Goal: Task Accomplishment & Management: Complete application form

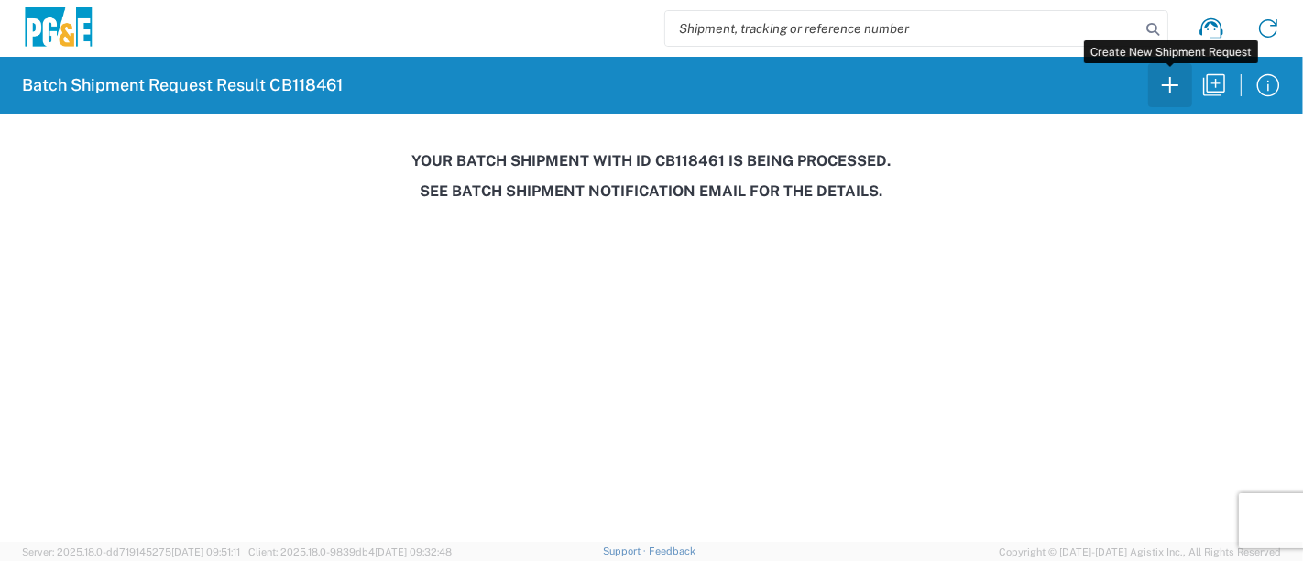
click at [1180, 86] on icon "button" at bounding box center [1170, 85] width 29 height 29
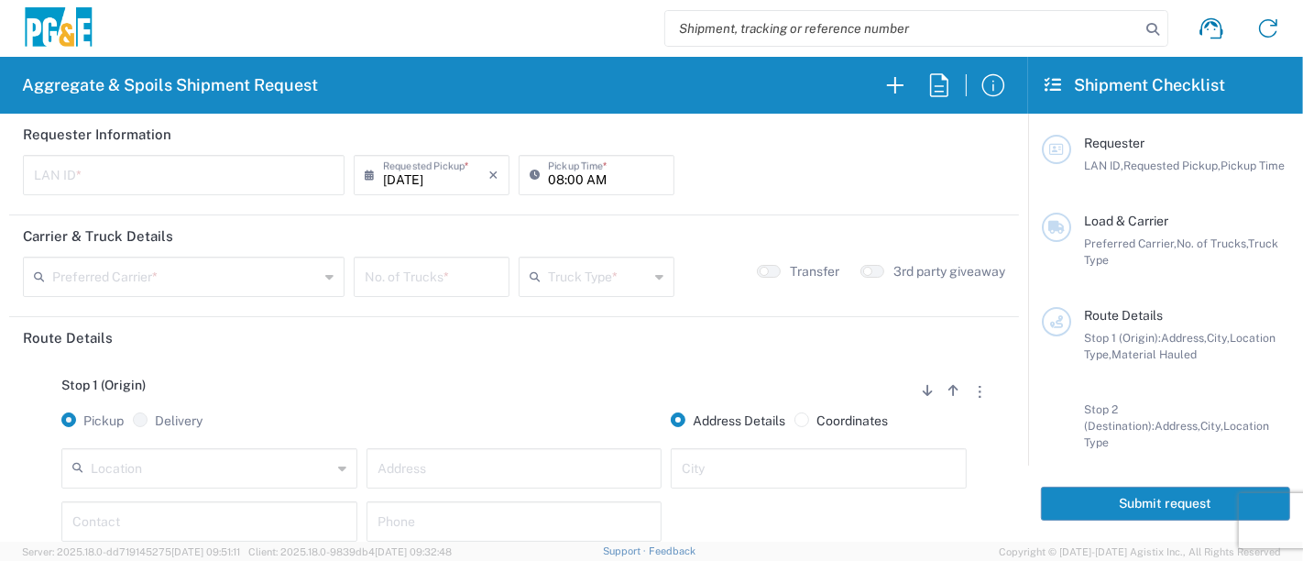
click at [252, 181] on input "text" at bounding box center [184, 174] width 300 height 32
type input "T3MP"
click at [548, 178] on input "08:00 AM" at bounding box center [605, 174] width 115 height 32
type input "05:00 AM"
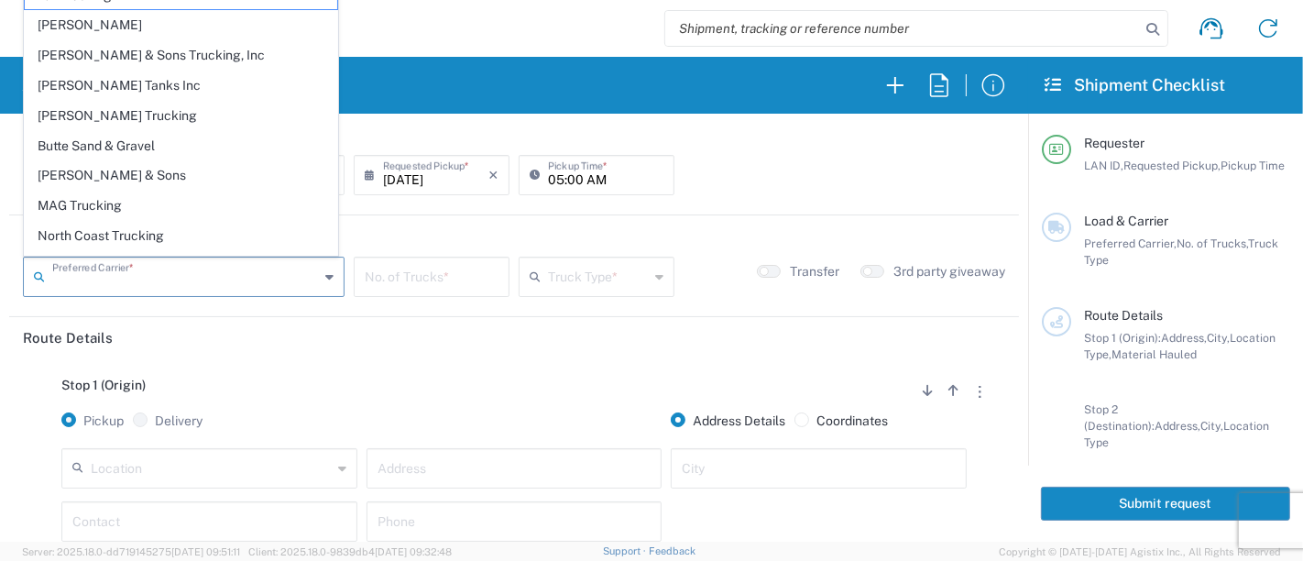
click at [216, 277] on input "text" at bounding box center [185, 275] width 267 height 32
click at [150, 78] on span "[PERSON_NAME] Tanks Inc" at bounding box center [181, 85] width 313 height 28
type input "[PERSON_NAME] Tanks Inc"
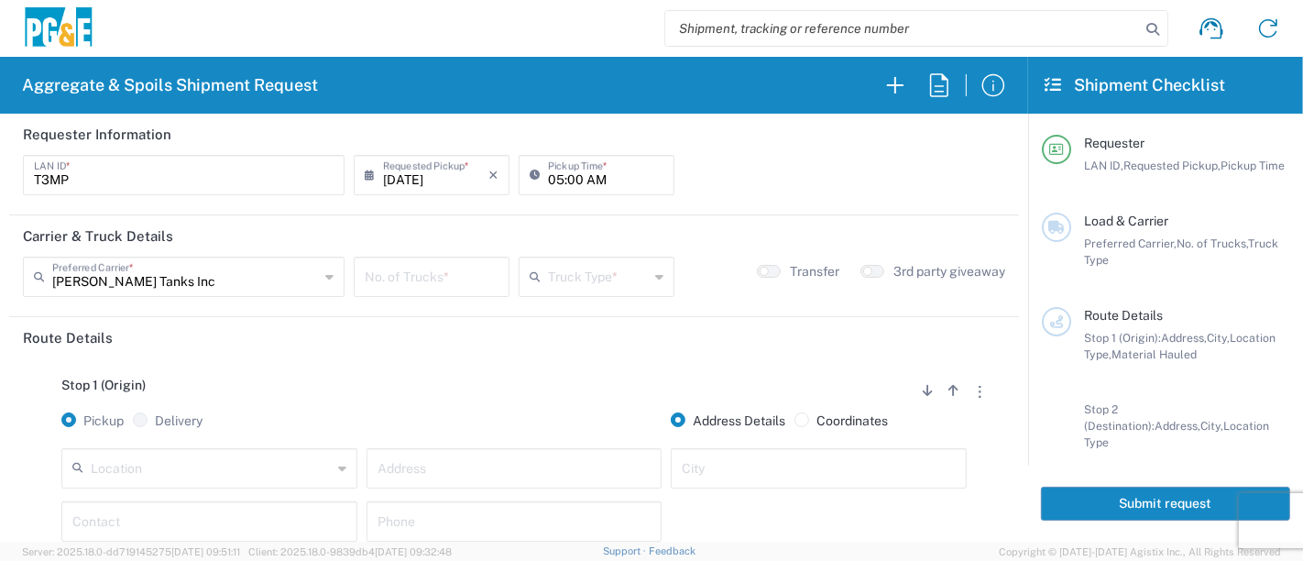
click at [400, 282] on input "number" at bounding box center [432, 275] width 134 height 32
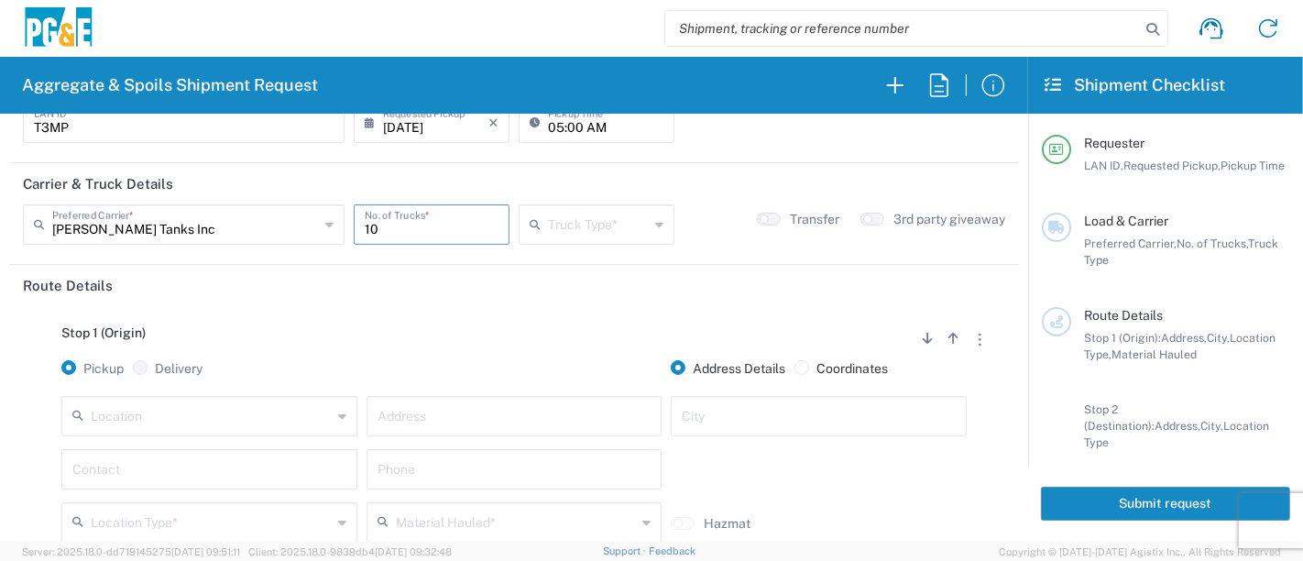
scroll to position [102, 0]
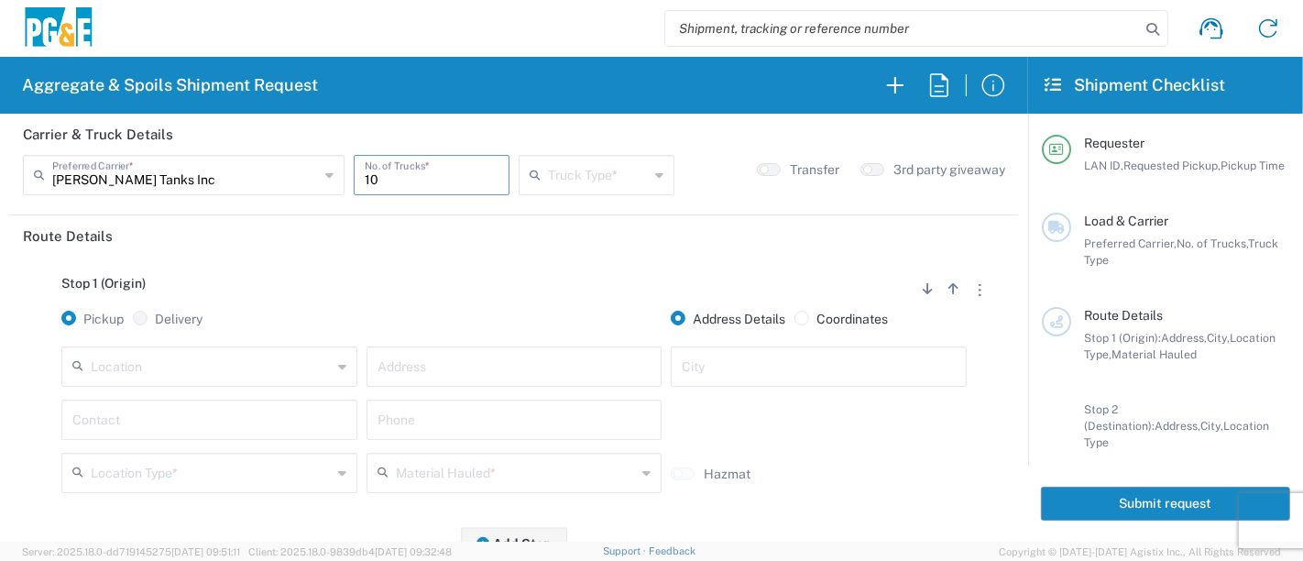
type input "10"
click at [613, 188] on div "Truck Type *" at bounding box center [597, 175] width 156 height 40
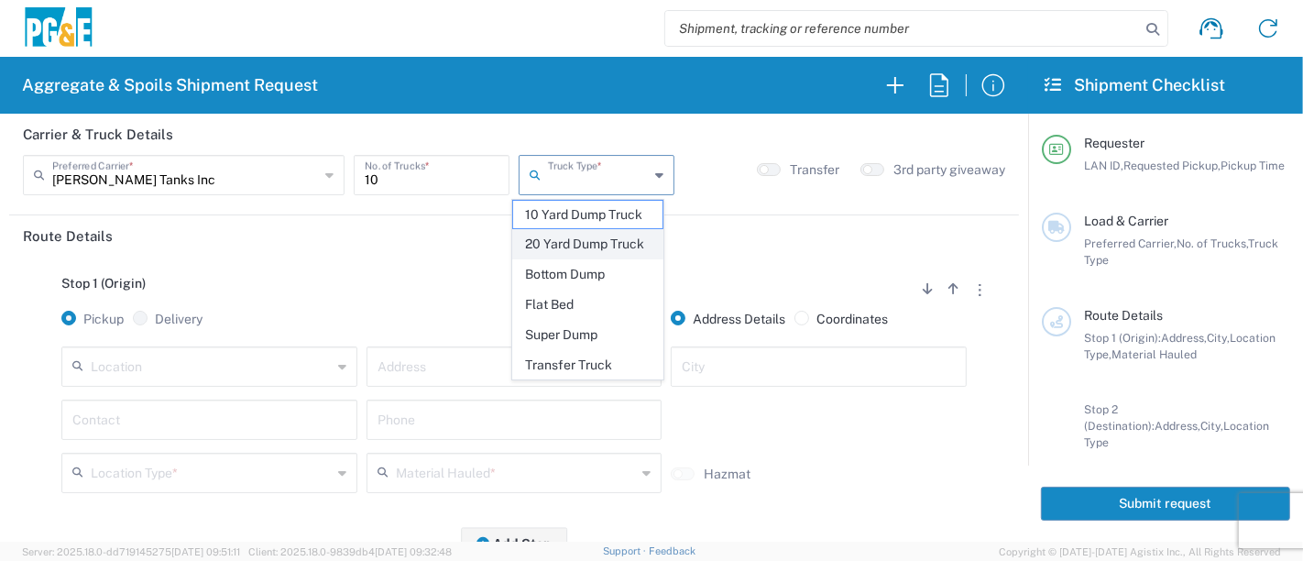
click at [587, 252] on span "20 Yard Dump Truck" at bounding box center [588, 244] width 150 height 28
type input "20 Yard Dump Truck"
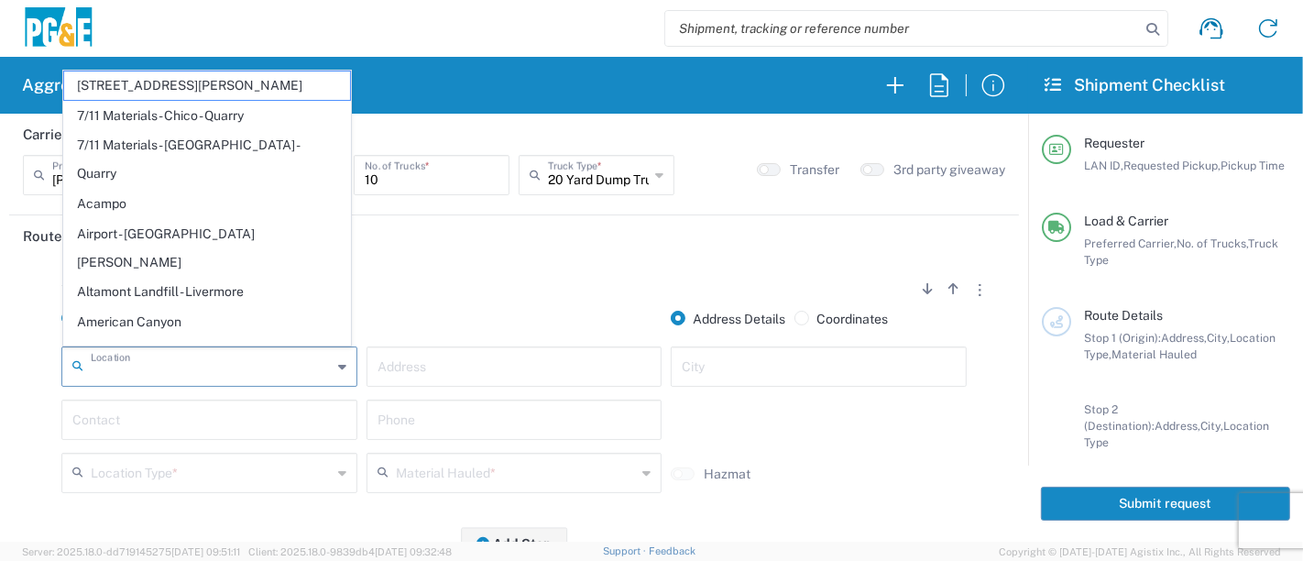
click at [172, 371] on input "text" at bounding box center [211, 365] width 241 height 32
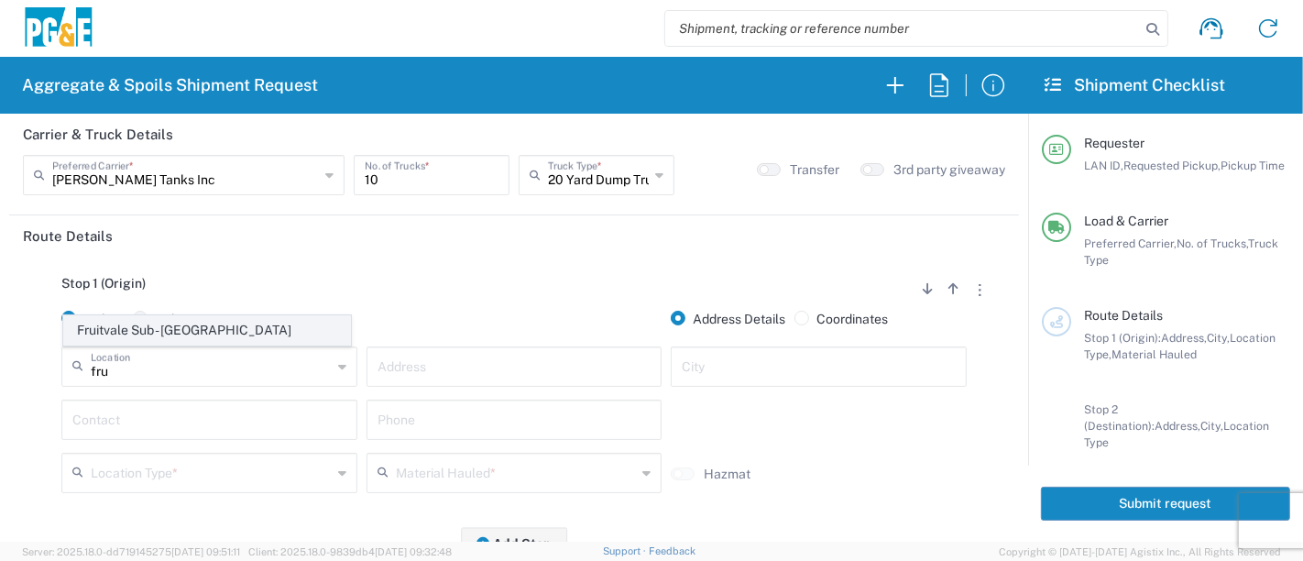
click at [183, 331] on span "Fruitvale Sub - [GEOGRAPHIC_DATA]" at bounding box center [207, 330] width 287 height 28
type input "Fruitvale Sub - [GEOGRAPHIC_DATA]"
type input "[STREET_ADDRESS]"
type input "[GEOGRAPHIC_DATA]"
type input "Business No Loading Dock"
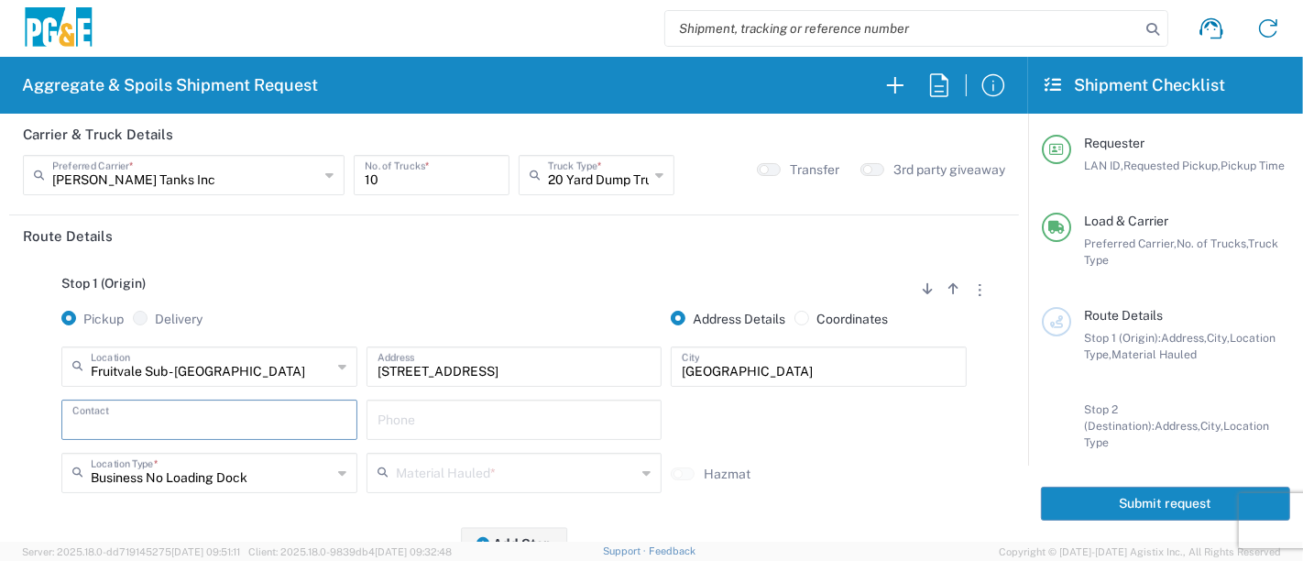
click at [151, 417] on input "text" at bounding box center [209, 418] width 274 height 32
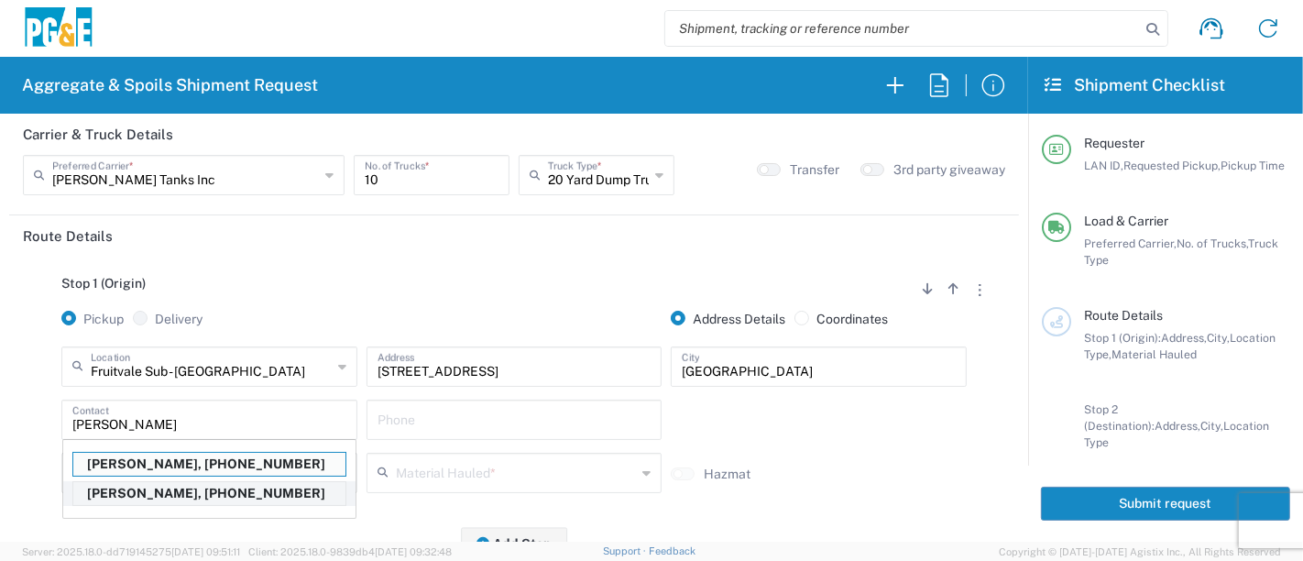
click at [129, 490] on p "[PERSON_NAME], [PHONE_NUMBER]" at bounding box center [209, 493] width 272 height 23
type input "[PERSON_NAME]"
type input "[PHONE_NUMBER]"
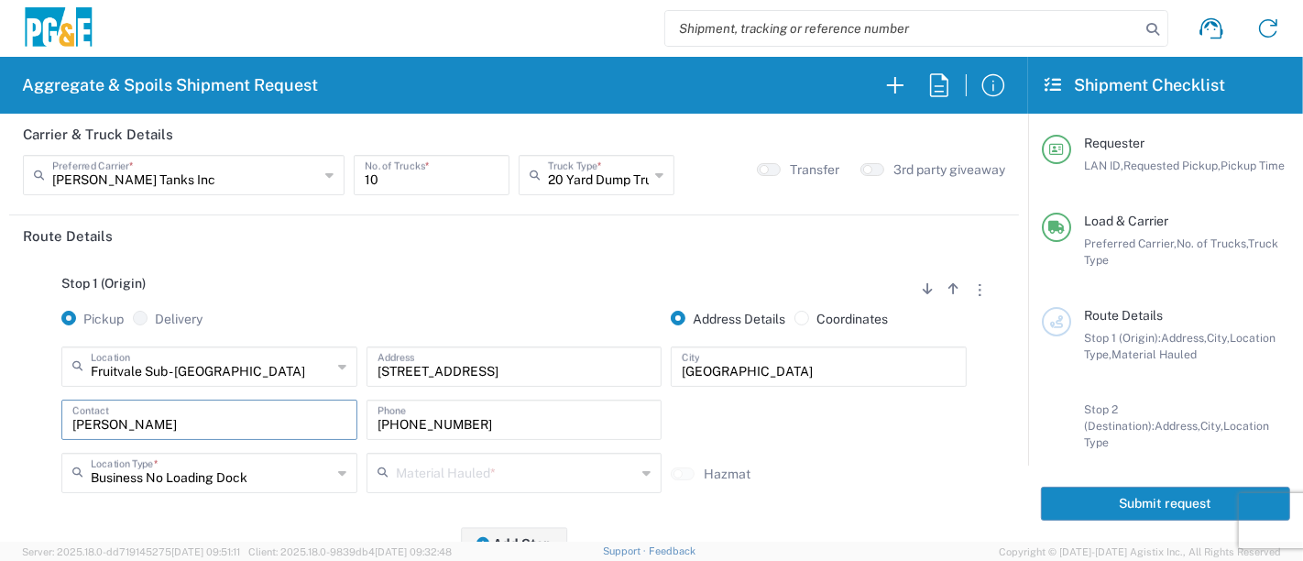
click at [405, 469] on input "text" at bounding box center [516, 471] width 241 height 32
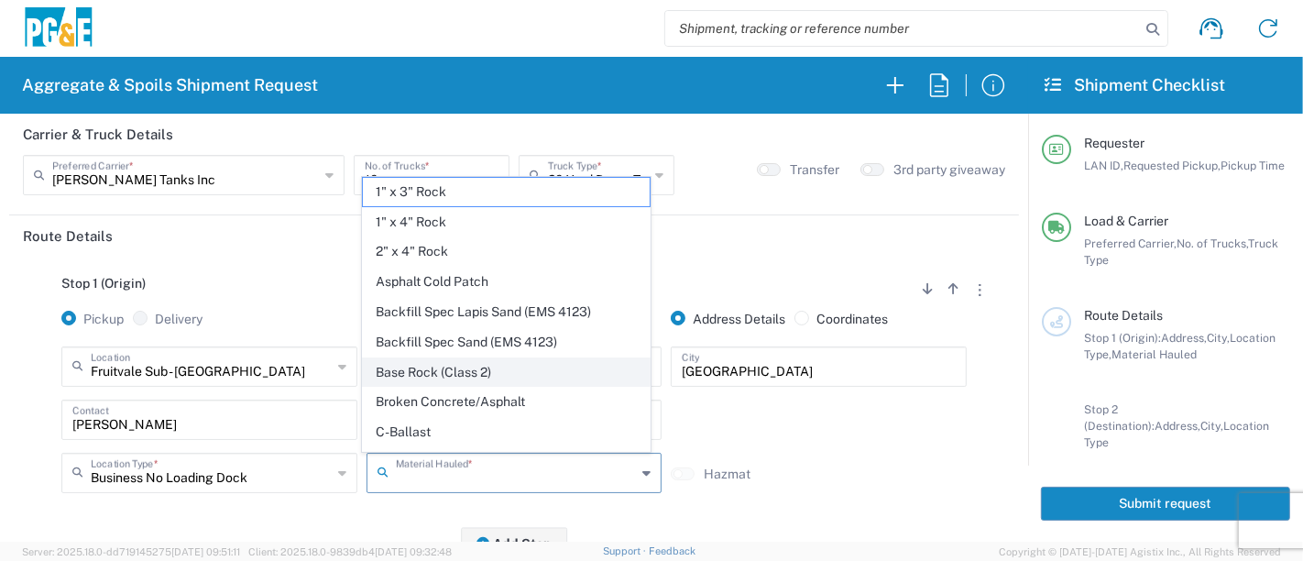
scroll to position [203, 0]
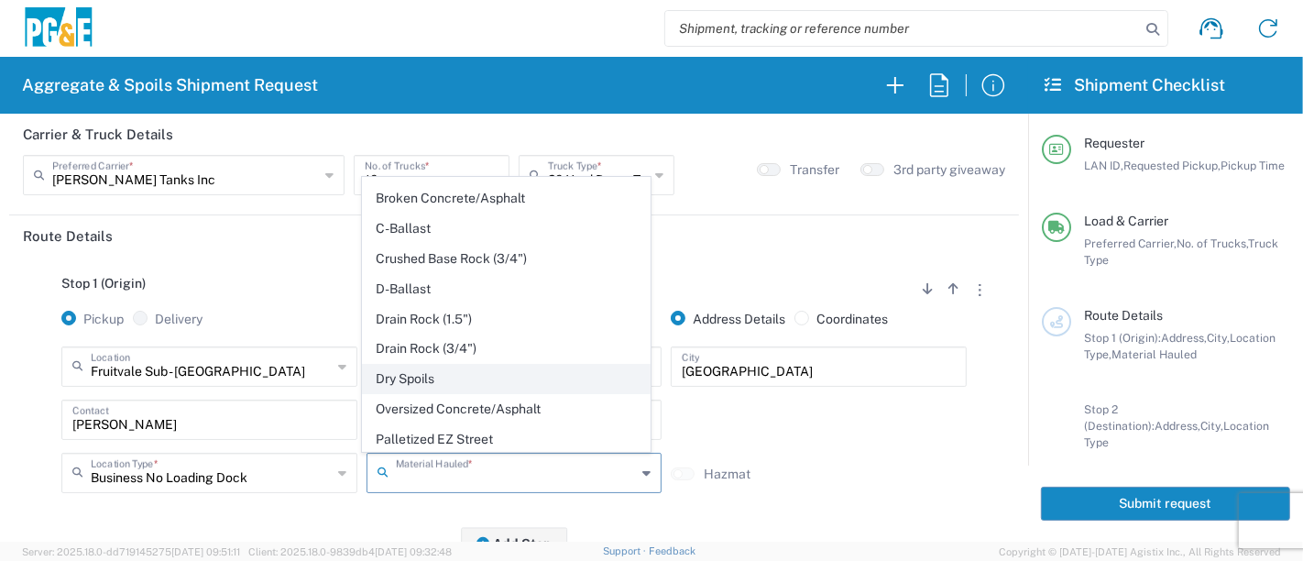
click at [411, 370] on span "Dry Spoils" at bounding box center [506, 379] width 287 height 28
type input "Dry Spoils"
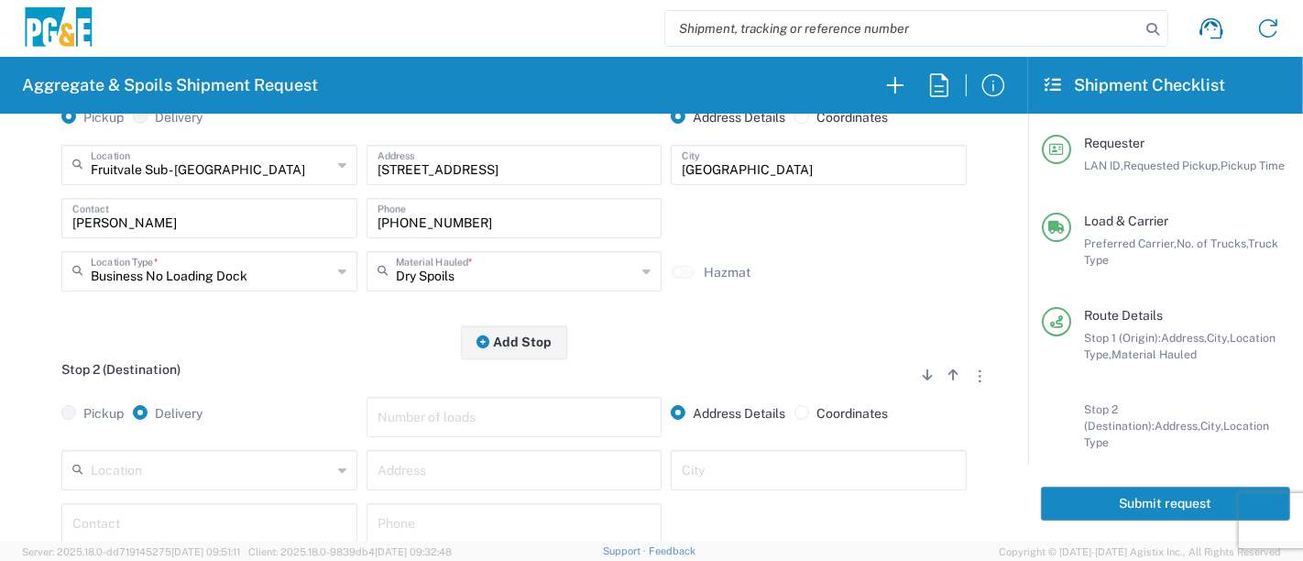
scroll to position [305, 0]
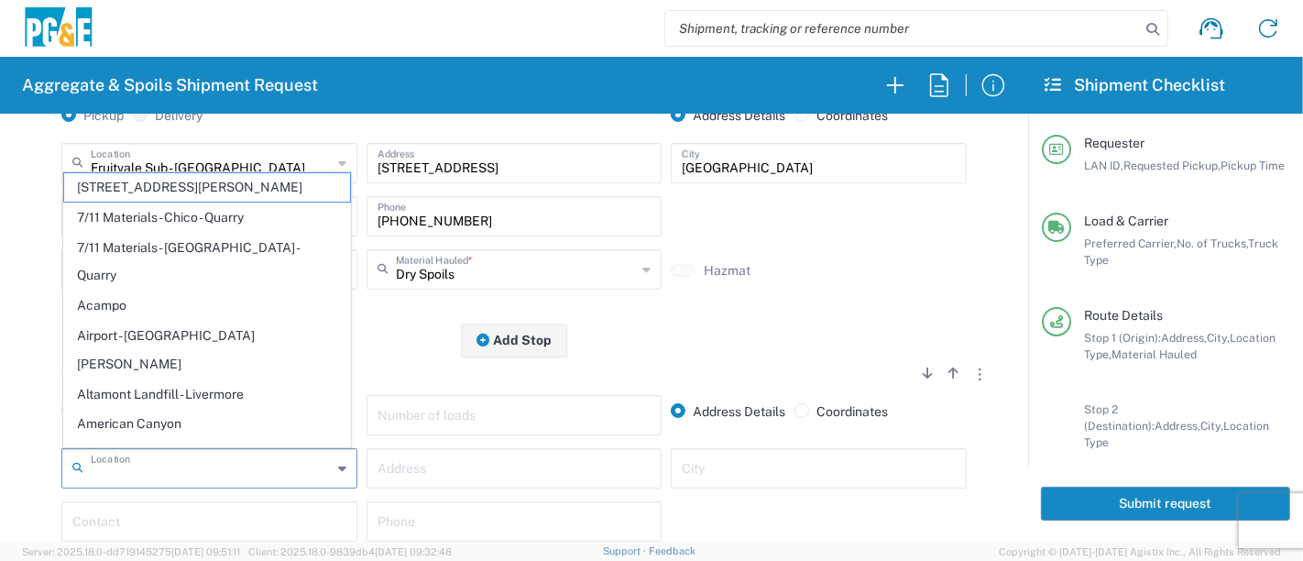
click at [157, 465] on input "text" at bounding box center [211, 467] width 241 height 32
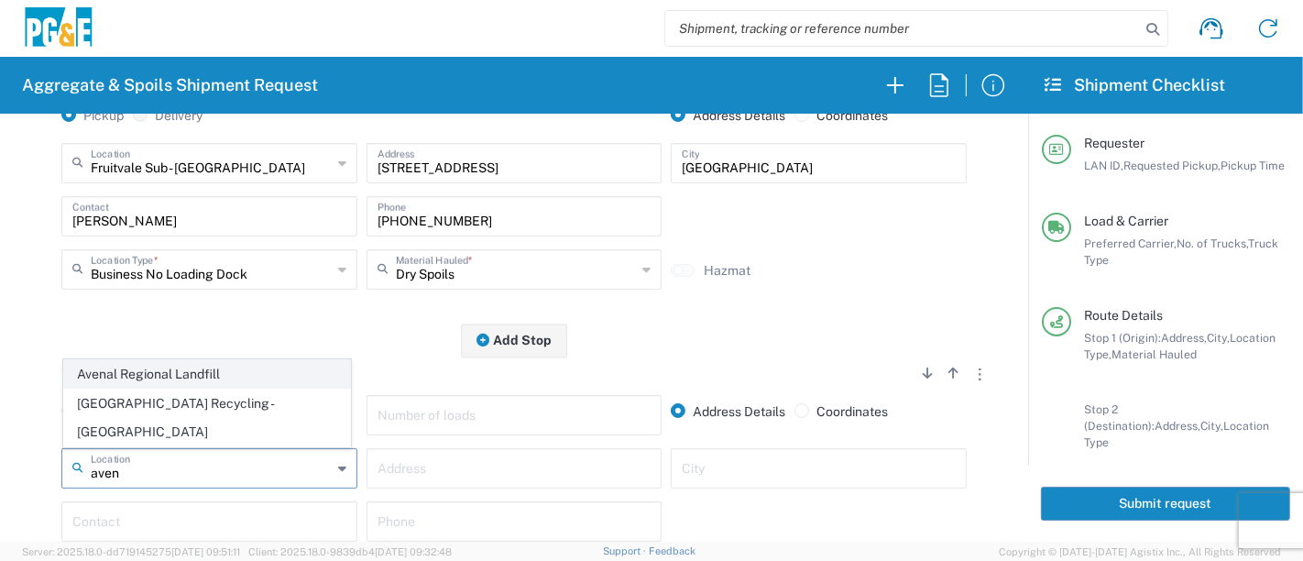
click at [153, 389] on span "Avenal Regional Landfill" at bounding box center [207, 374] width 287 height 28
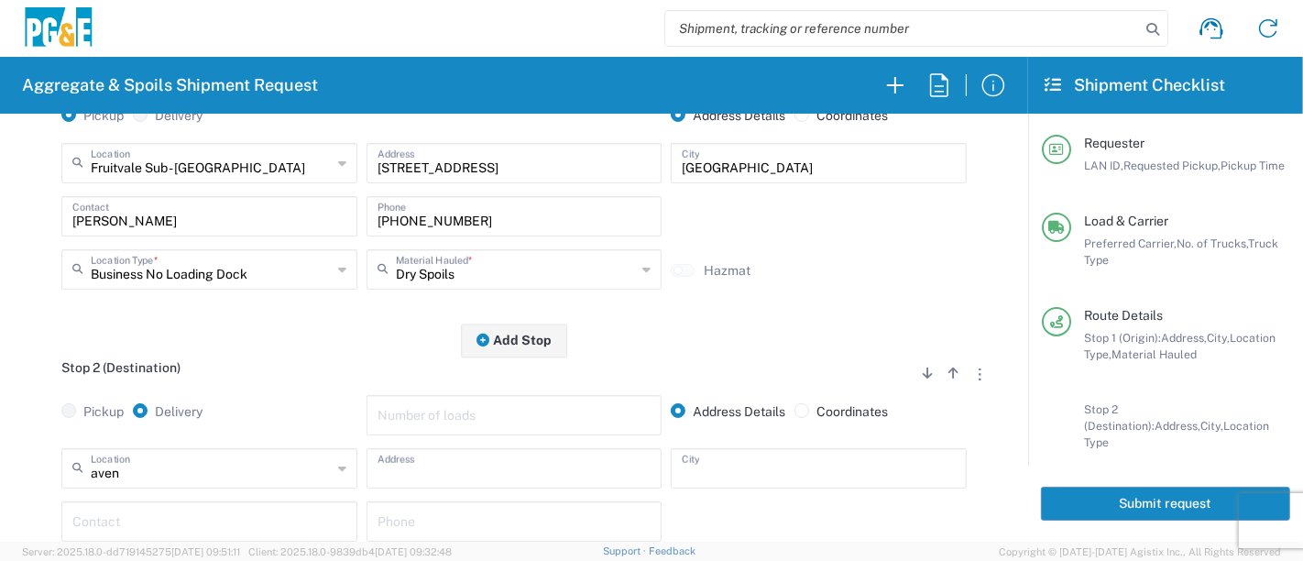
type input "Avenal Regional Landfill"
type input "[STREET_ADDRESS]"
type input "Avenal"
type input "Landfill"
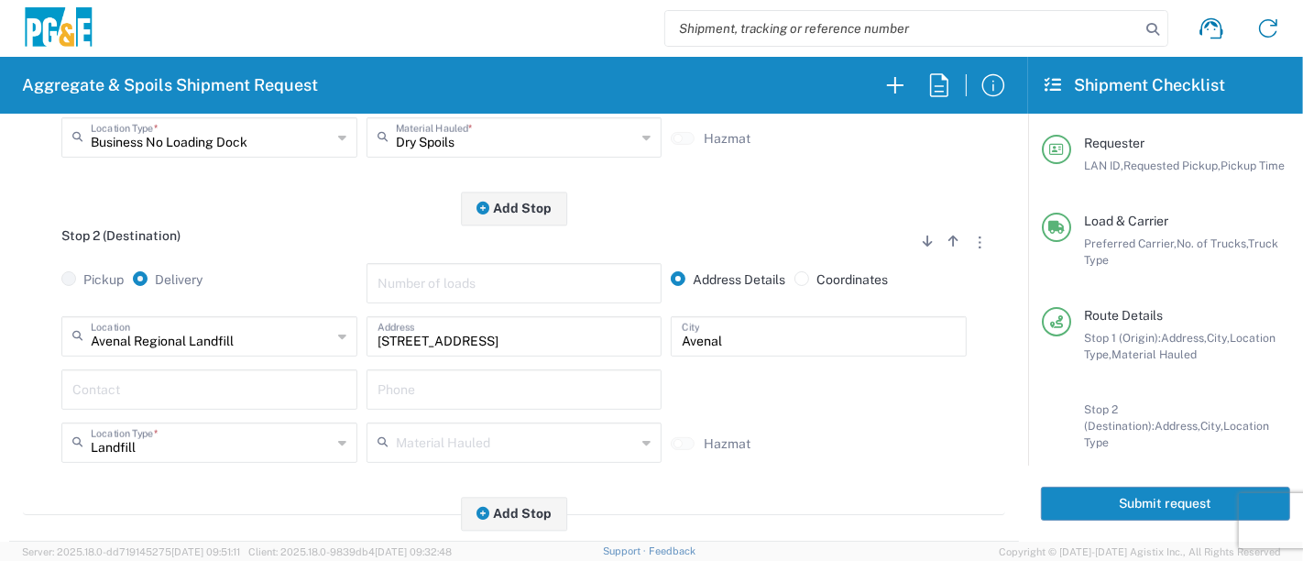
scroll to position [509, 0]
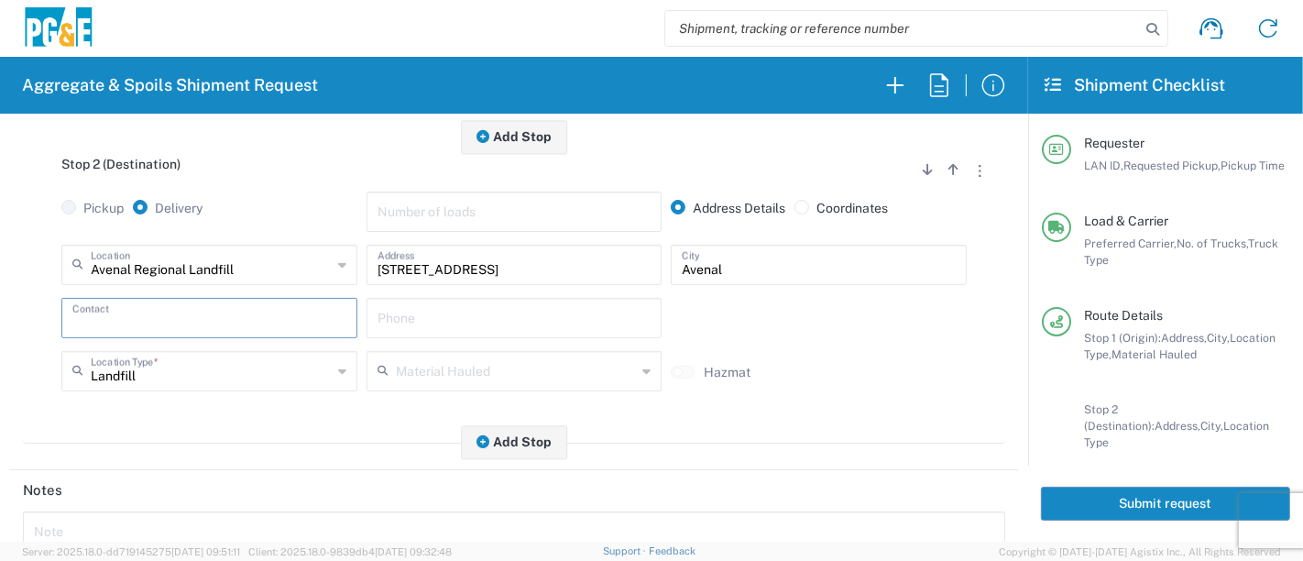
click at [172, 315] on input "text" at bounding box center [209, 317] width 274 height 32
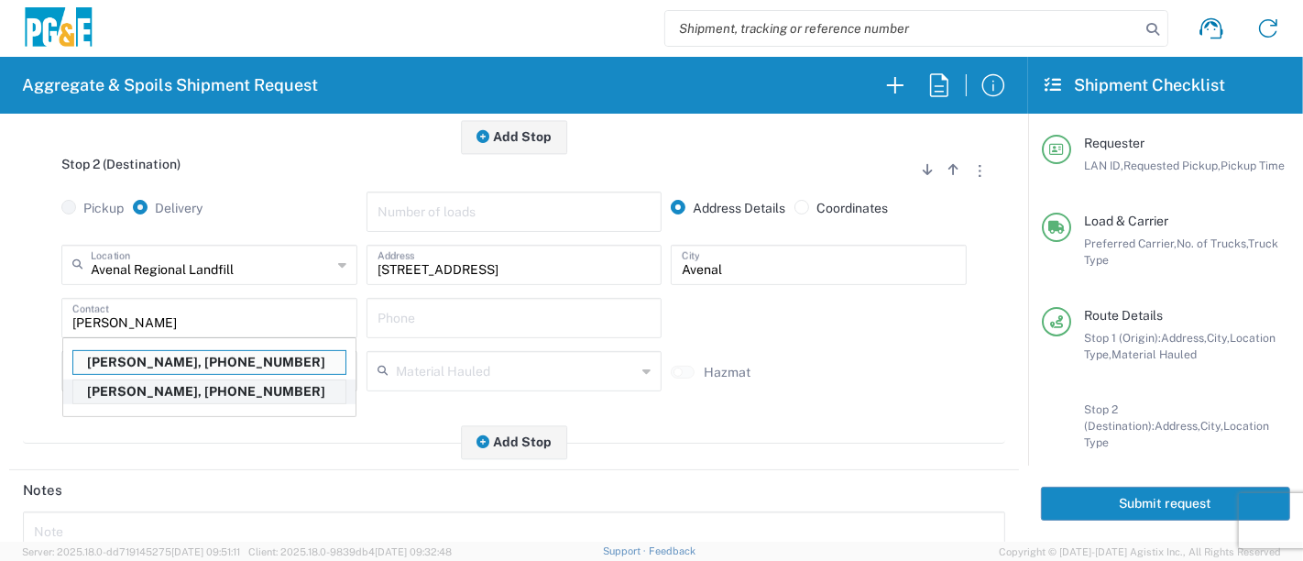
click at [156, 391] on p "[PERSON_NAME], [PHONE_NUMBER]" at bounding box center [209, 391] width 272 height 23
type input "[PERSON_NAME]"
type input "[PHONE_NUMBER]"
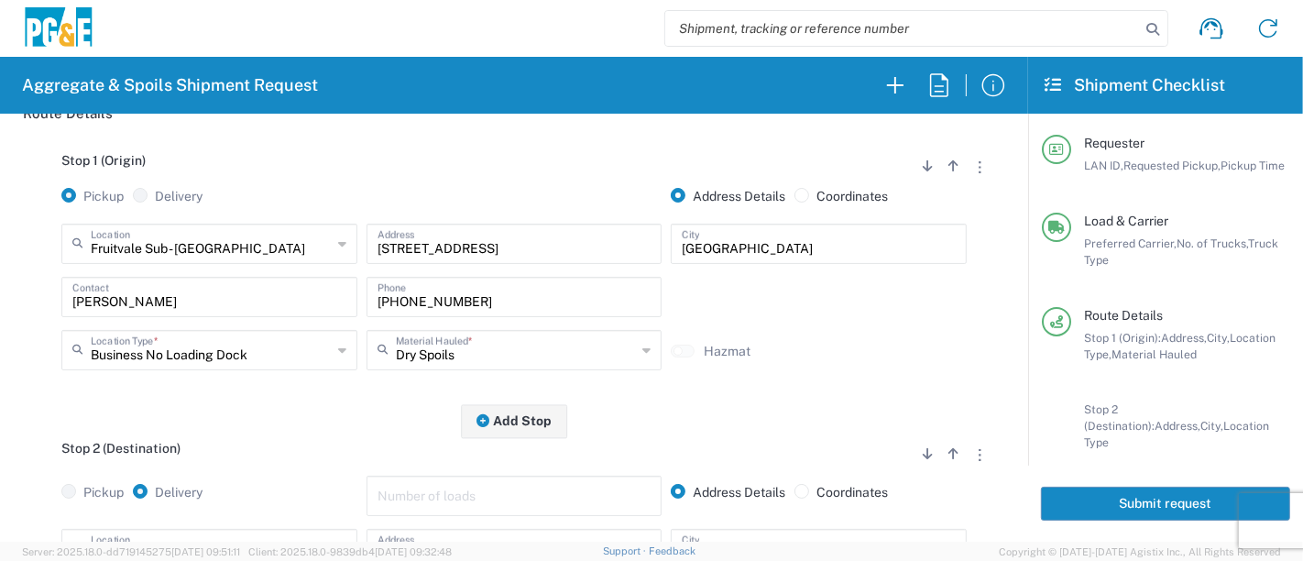
scroll to position [0, 0]
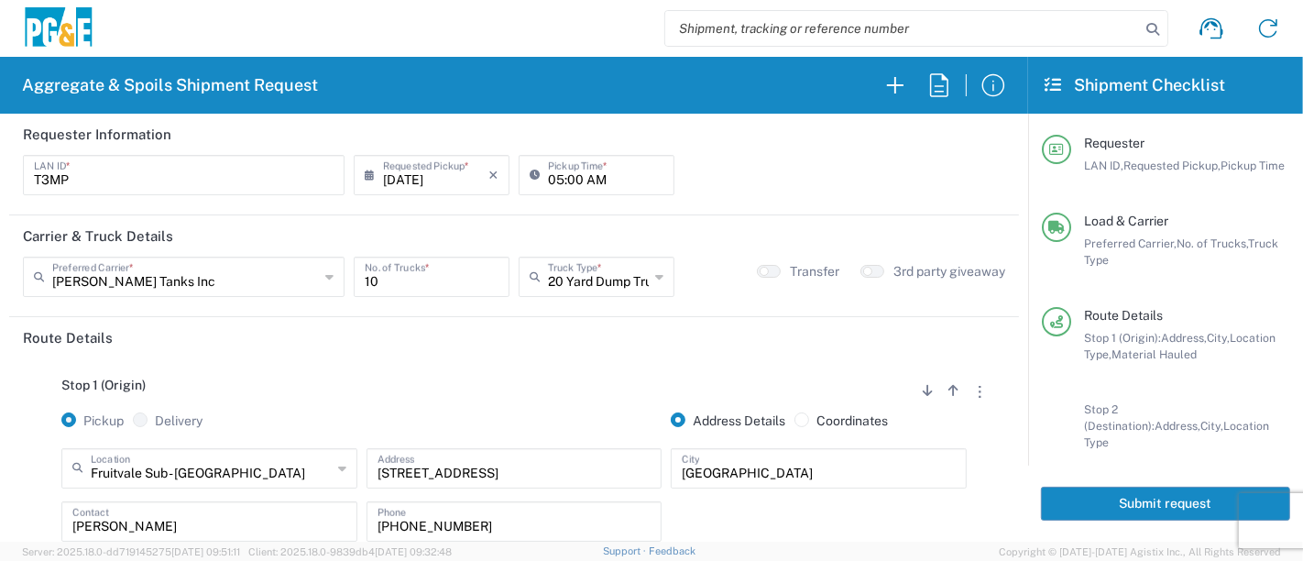
click at [1150, 504] on button "Submit request" at bounding box center [1165, 504] width 249 height 34
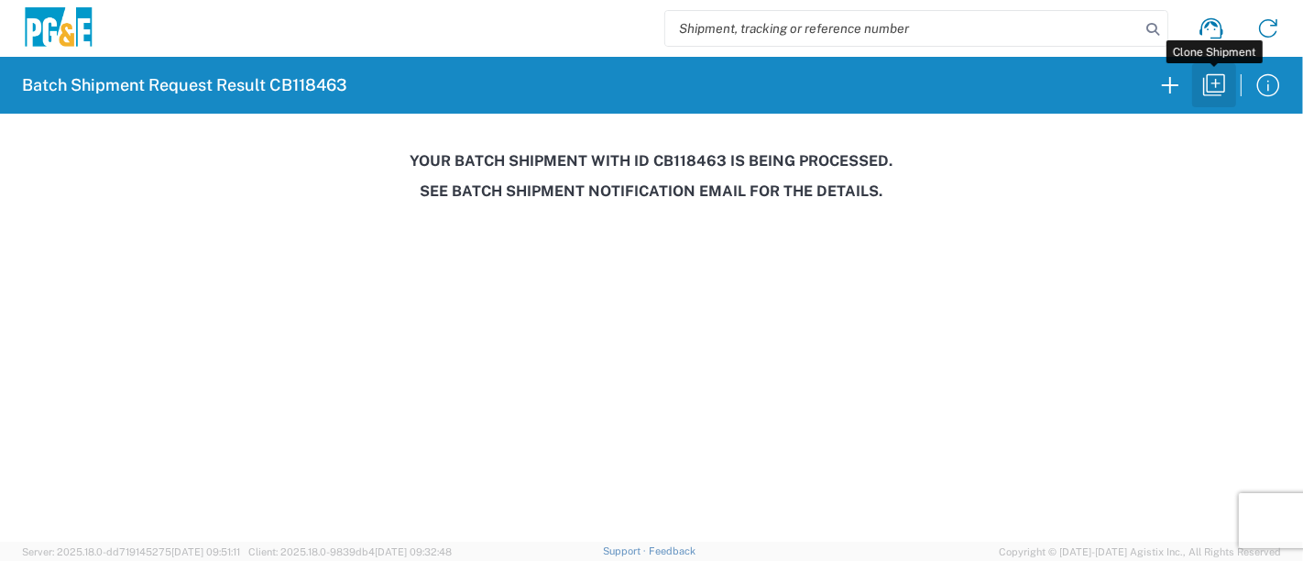
click at [1211, 89] on icon "button" at bounding box center [1214, 85] width 29 height 29
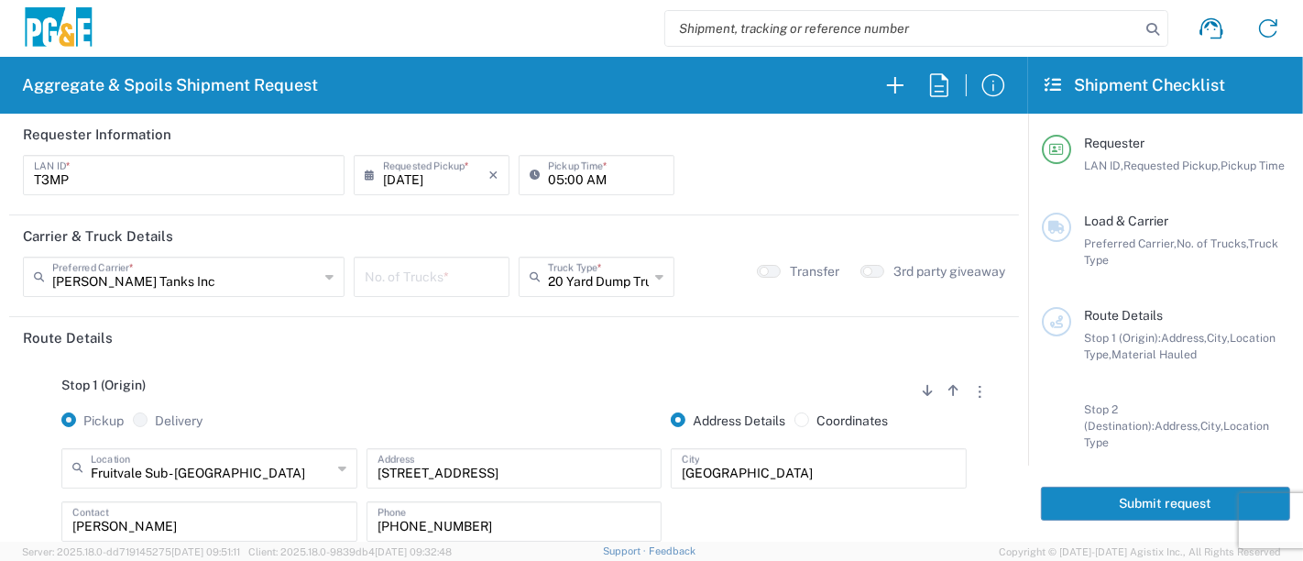
click at [365, 276] on input "number" at bounding box center [432, 275] width 134 height 32
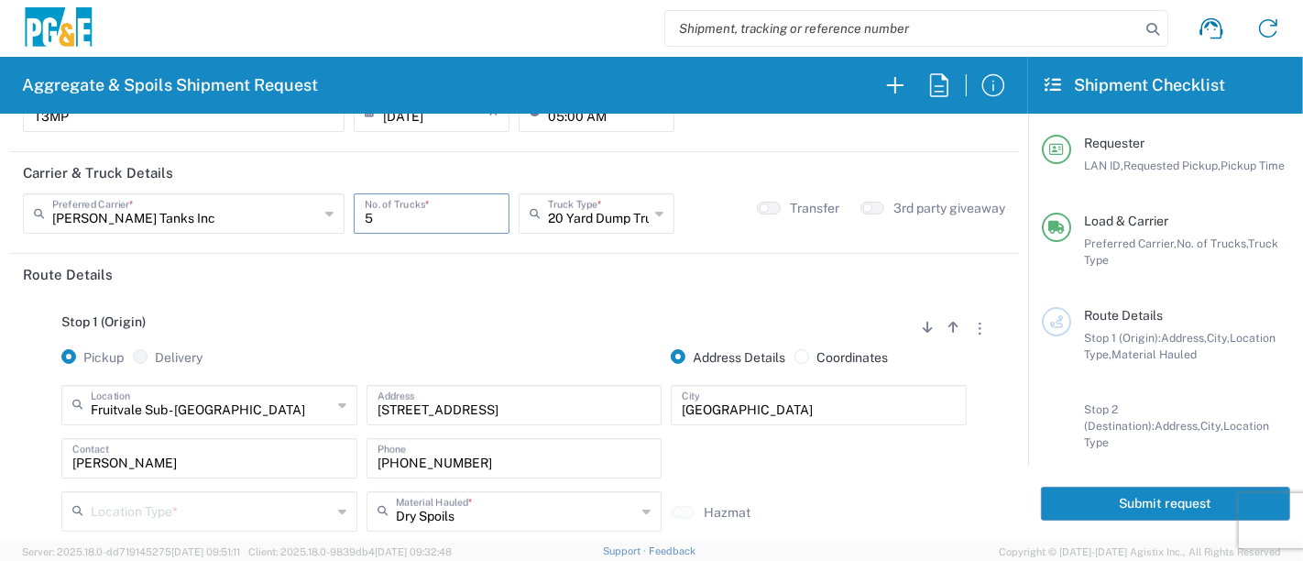
scroll to position [102, 0]
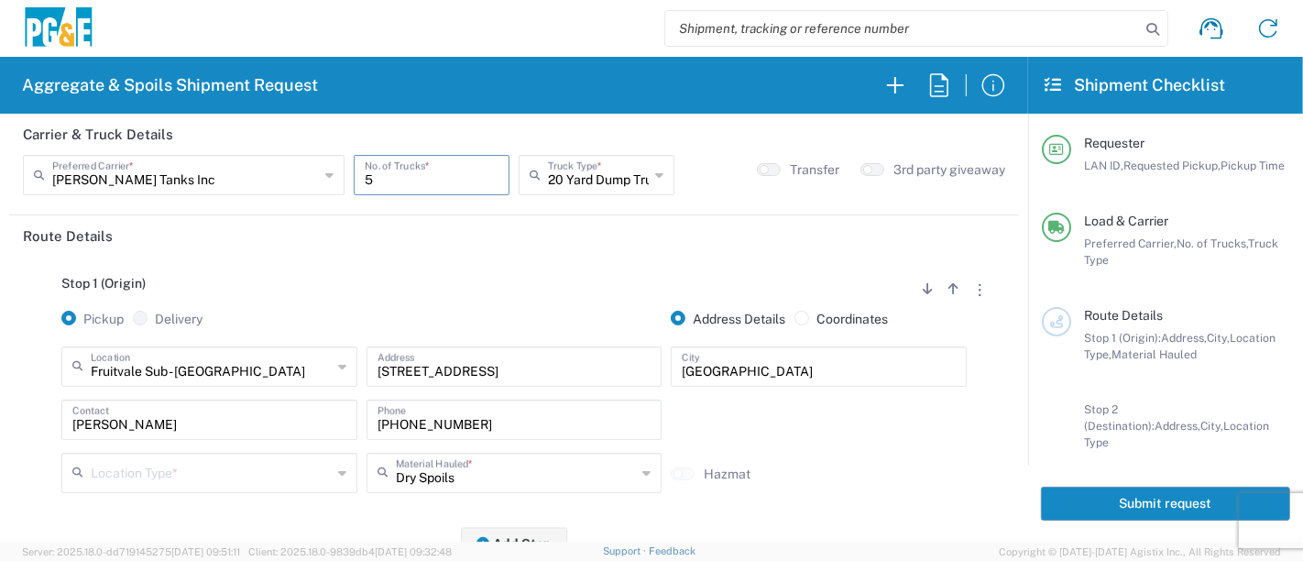
type input "5"
click at [170, 179] on input "text" at bounding box center [185, 174] width 267 height 32
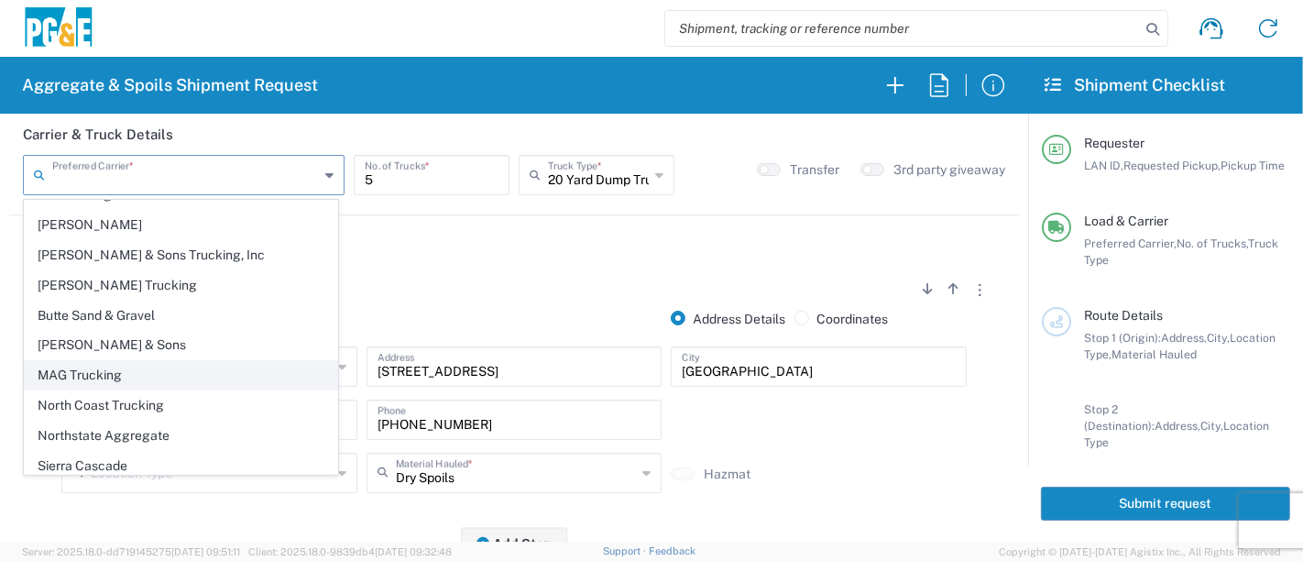
scroll to position [49, 0]
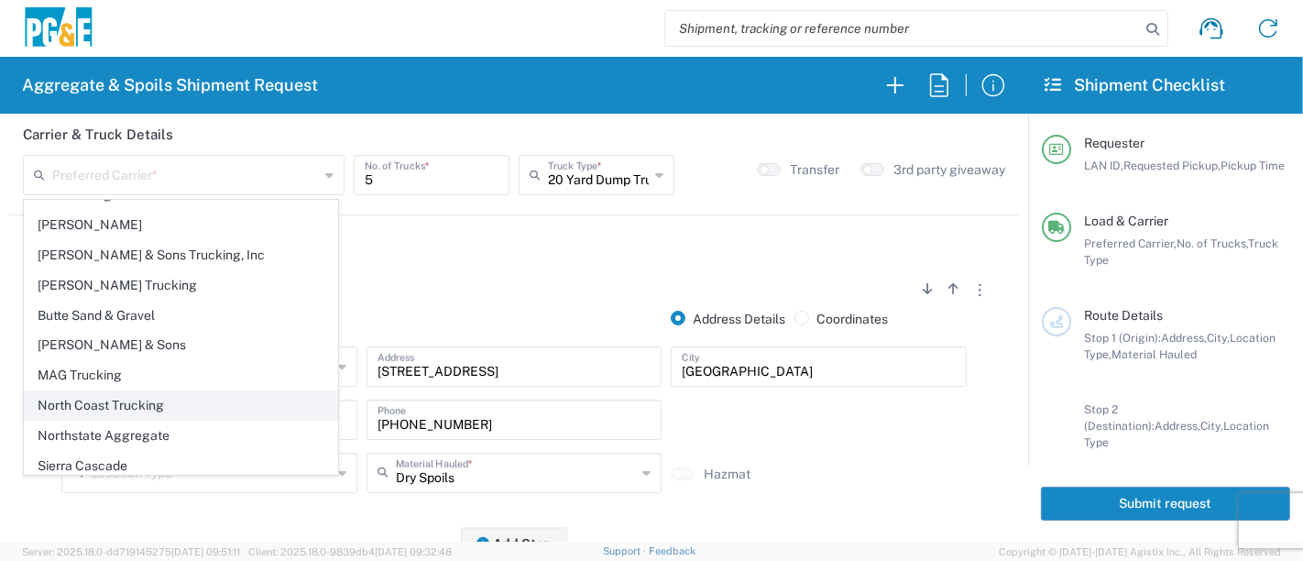
click at [144, 404] on span "North Coast Trucking" at bounding box center [181, 405] width 313 height 28
type input "North Coast Trucking"
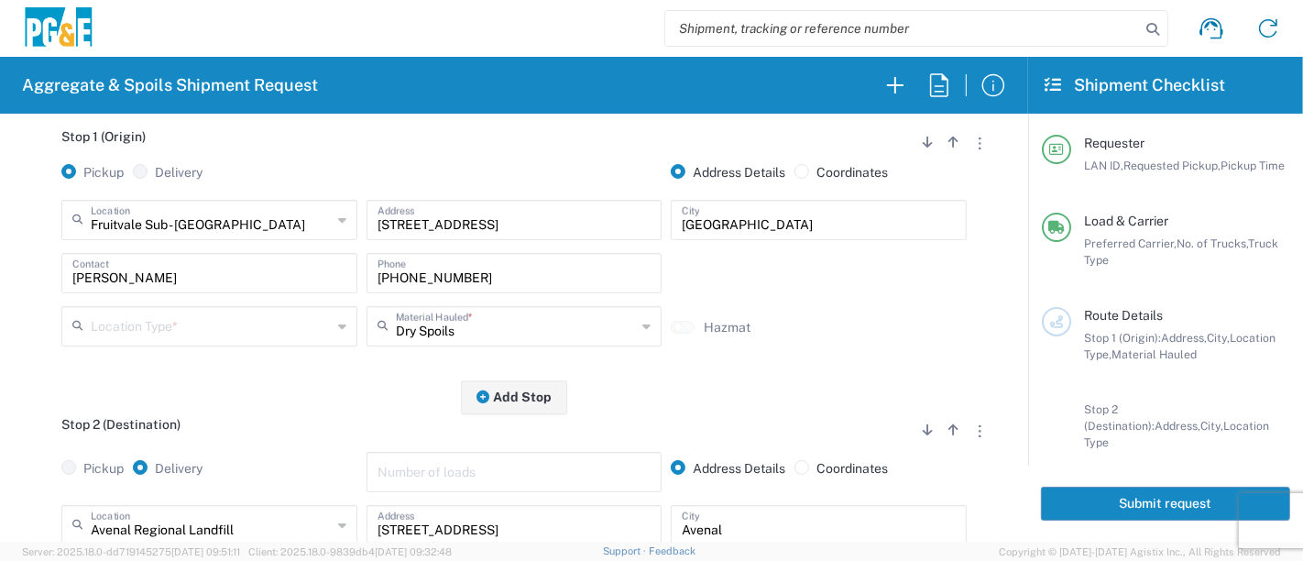
scroll to position [305, 0]
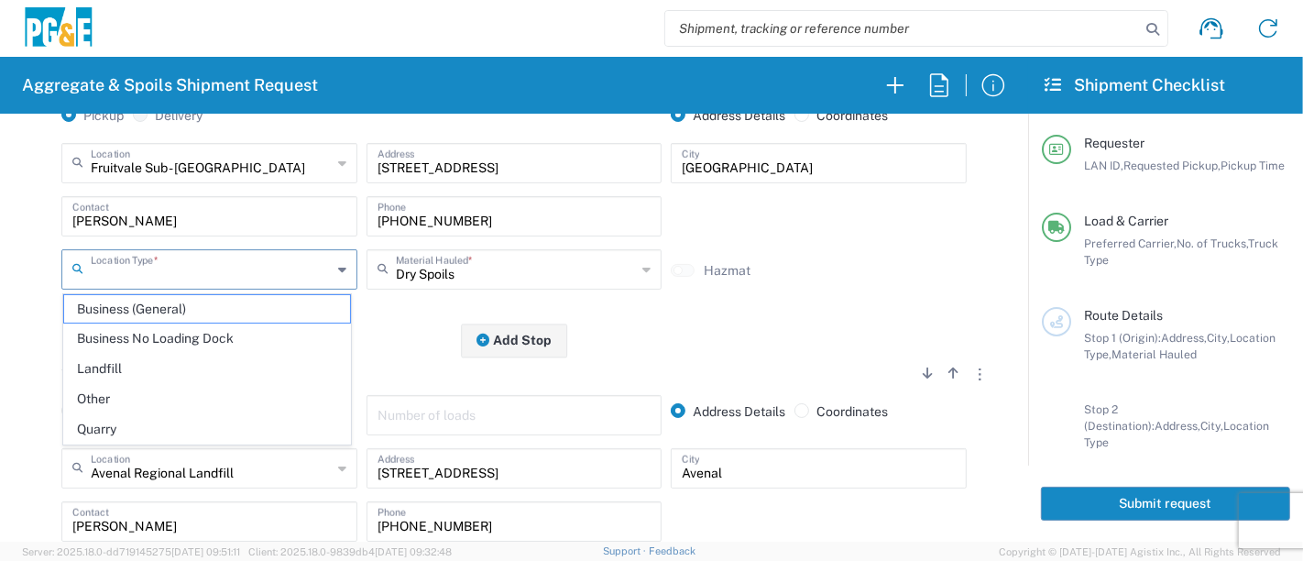
click at [170, 258] on input "text" at bounding box center [211, 268] width 241 height 32
click at [160, 393] on span "Other" at bounding box center [207, 399] width 287 height 28
type input "Other"
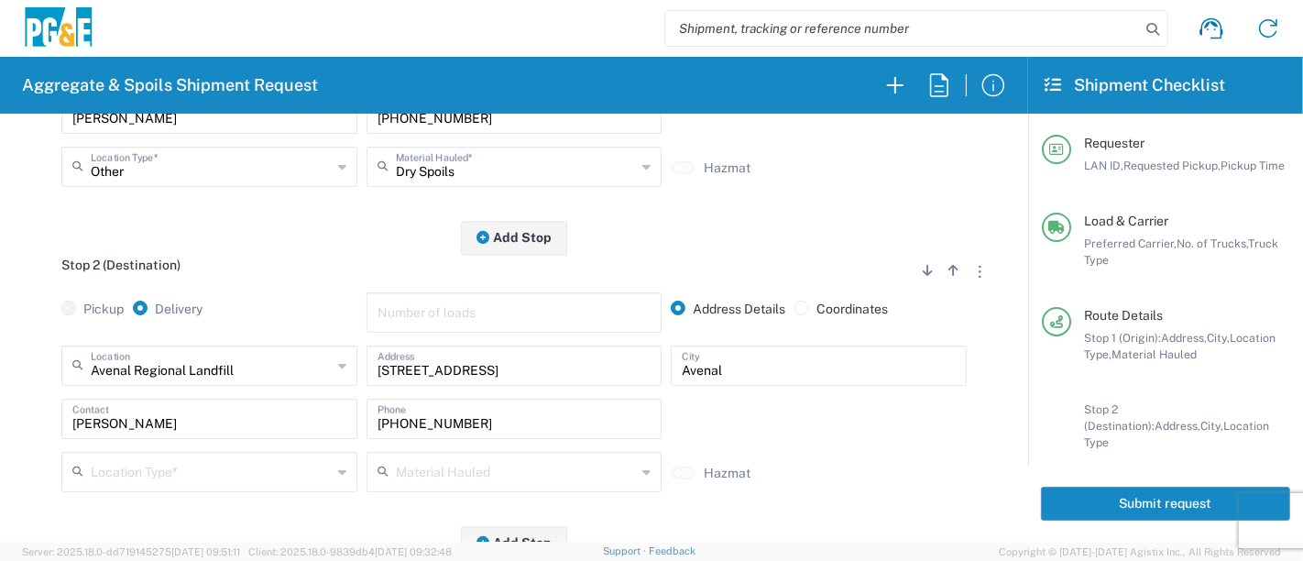
scroll to position [509, 0]
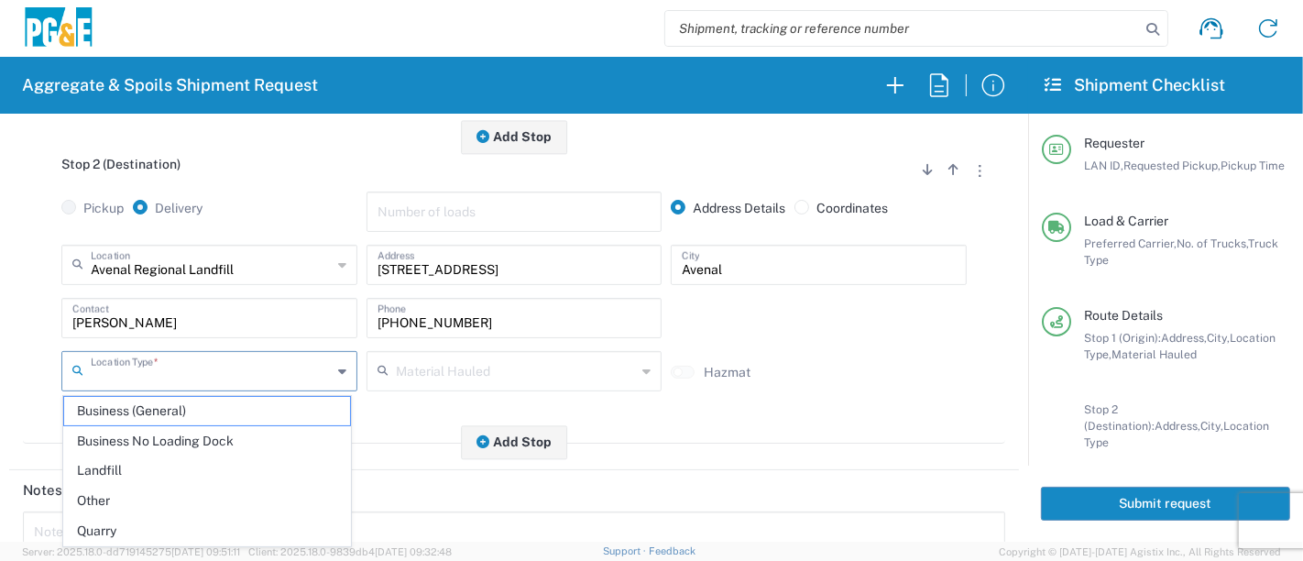
click at [218, 363] on input "text" at bounding box center [211, 370] width 241 height 32
click at [180, 496] on span "Other" at bounding box center [207, 501] width 287 height 28
type input "Other"
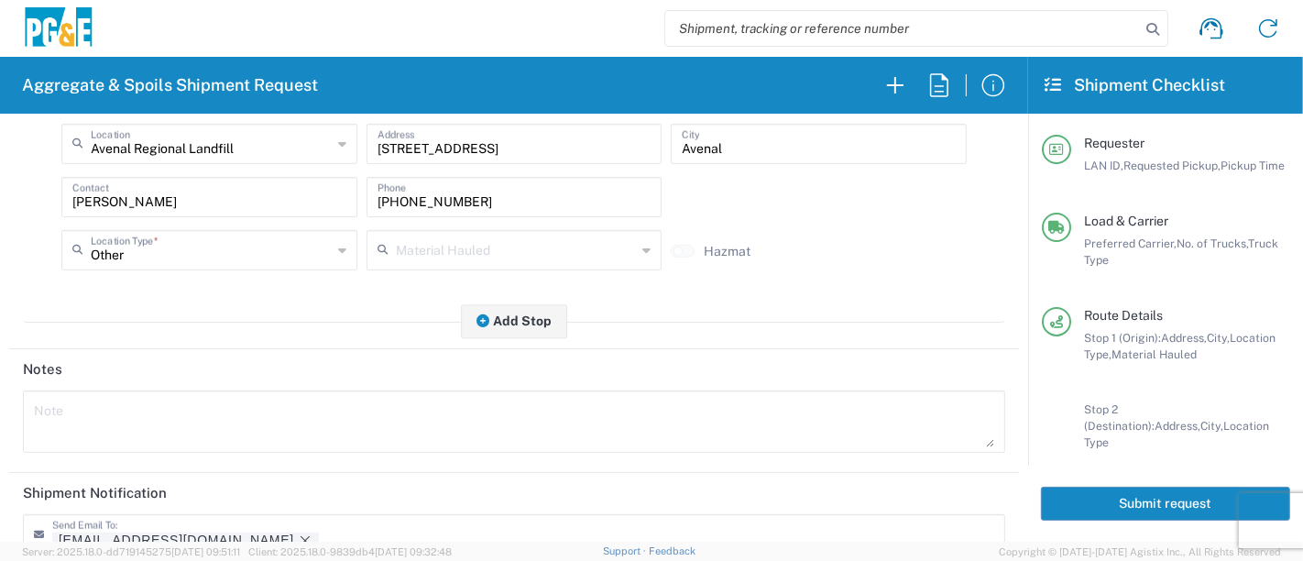
scroll to position [814, 0]
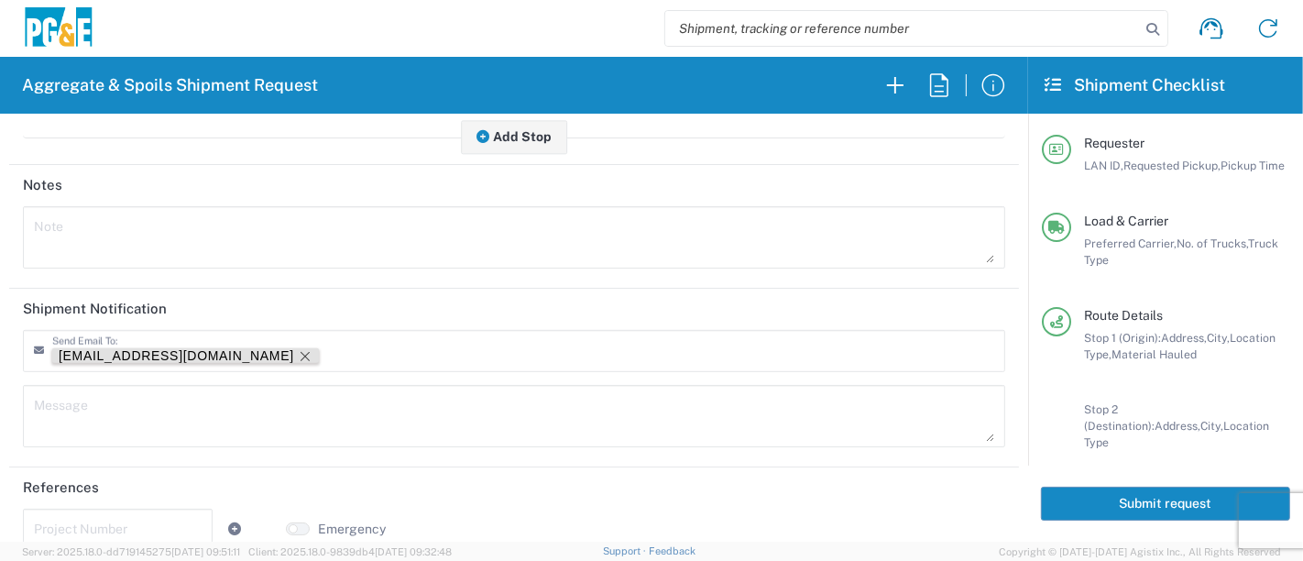
click at [301, 352] on icon "Remove tag" at bounding box center [305, 356] width 9 height 9
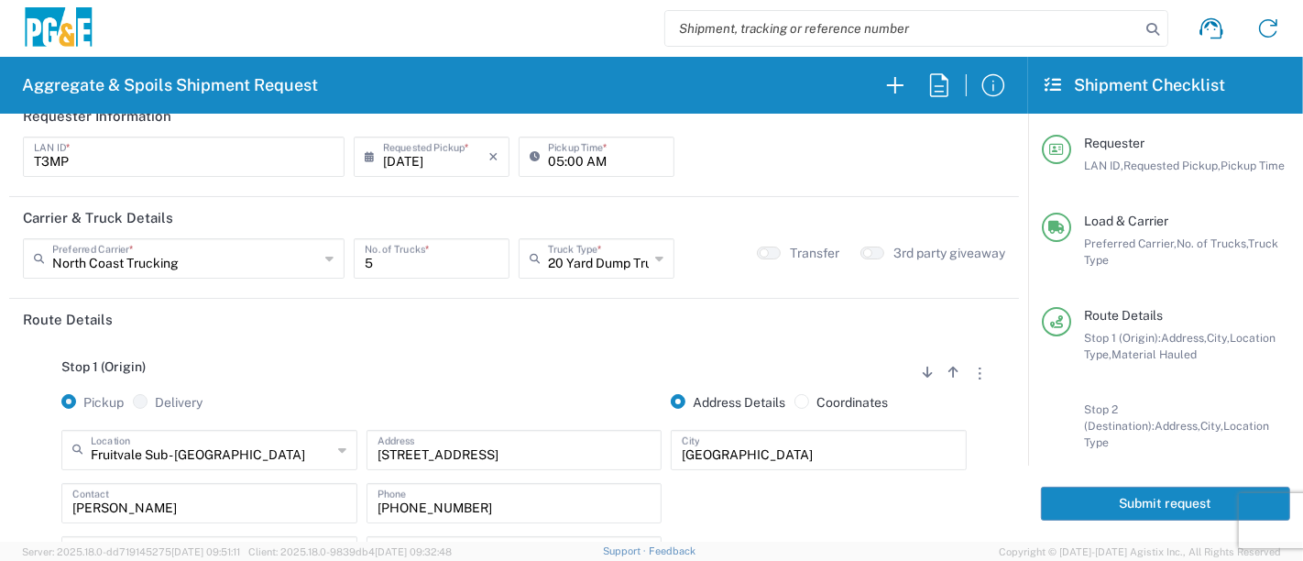
scroll to position [0, 0]
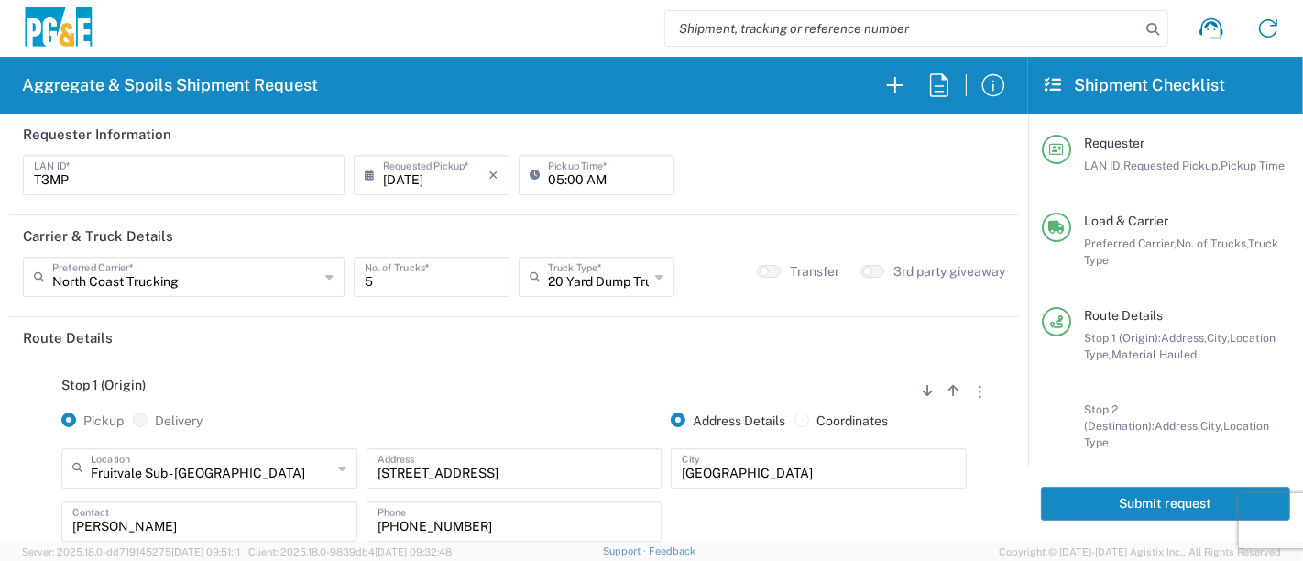
click at [1070, 500] on button "Submit request" at bounding box center [1165, 504] width 249 height 34
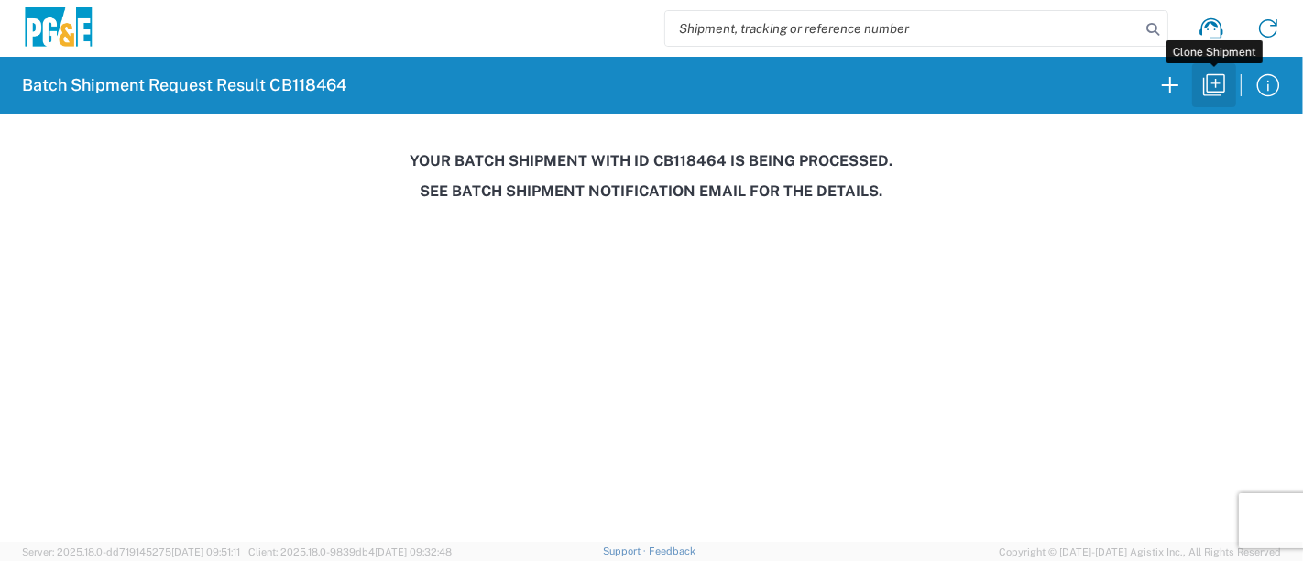
click at [1219, 90] on icon "button" at bounding box center [1214, 85] width 29 height 29
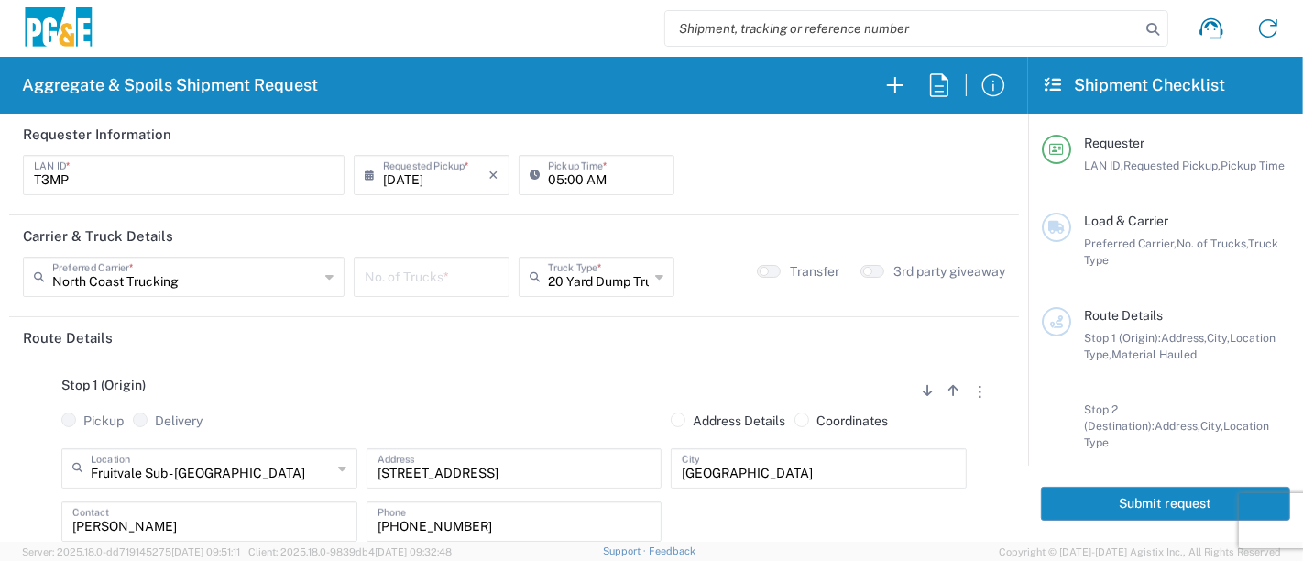
click at [407, 179] on input "[DATE]" at bounding box center [435, 174] width 105 height 32
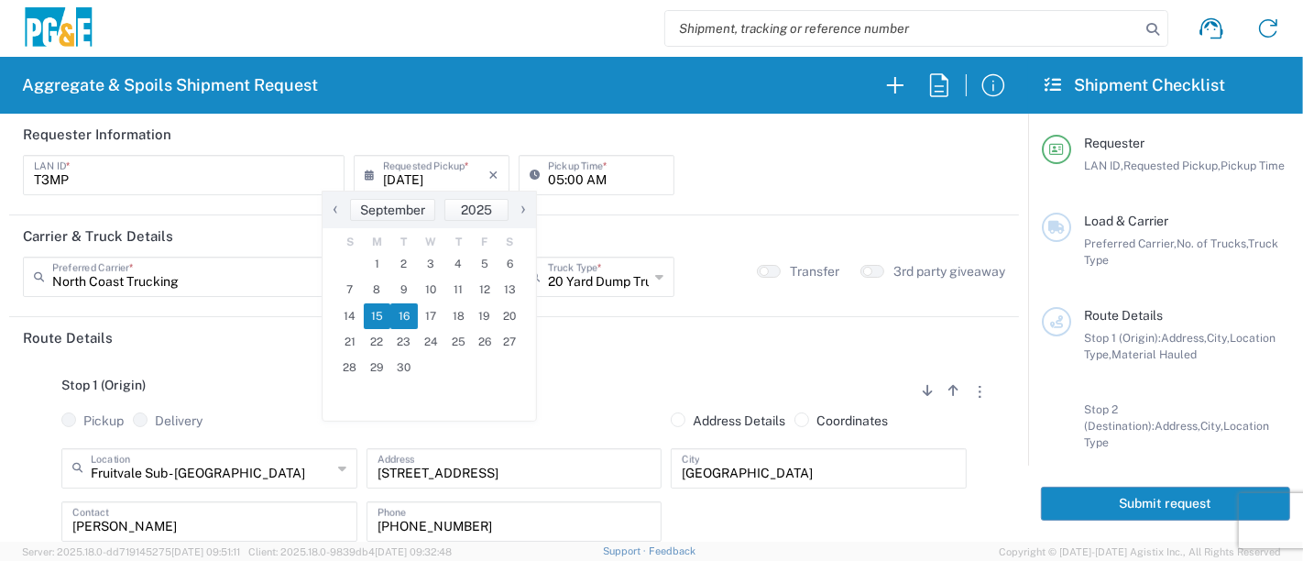
click at [409, 312] on span "16" at bounding box center [403, 316] width 27 height 26
type input "[DATE]"
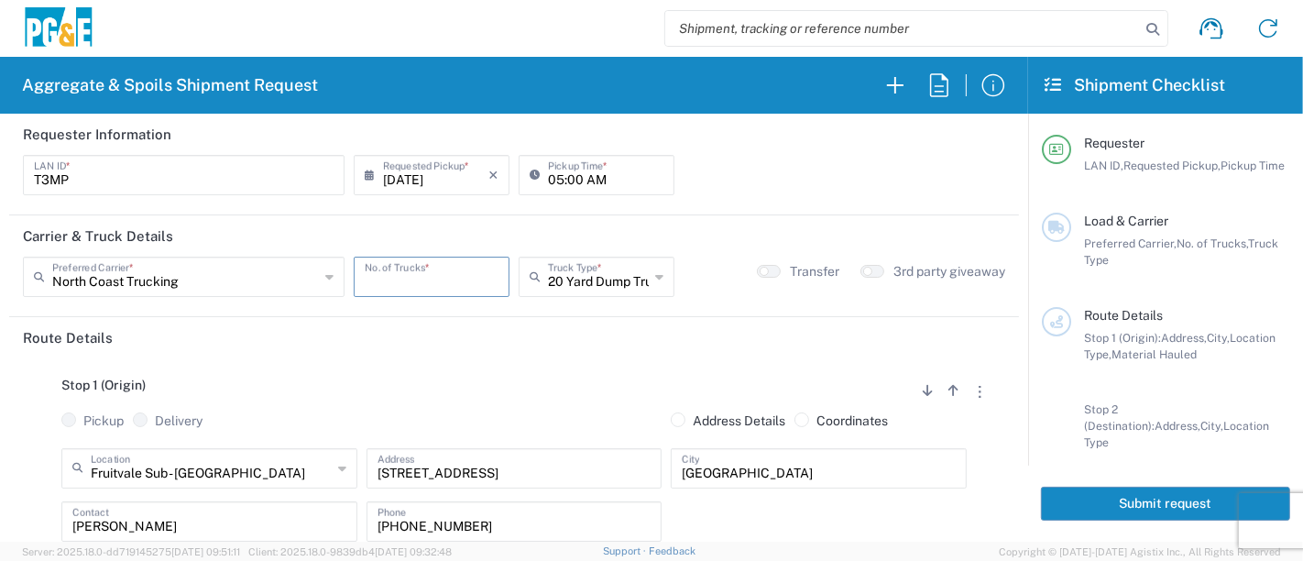
click at [421, 284] on input "number" at bounding box center [432, 275] width 134 height 32
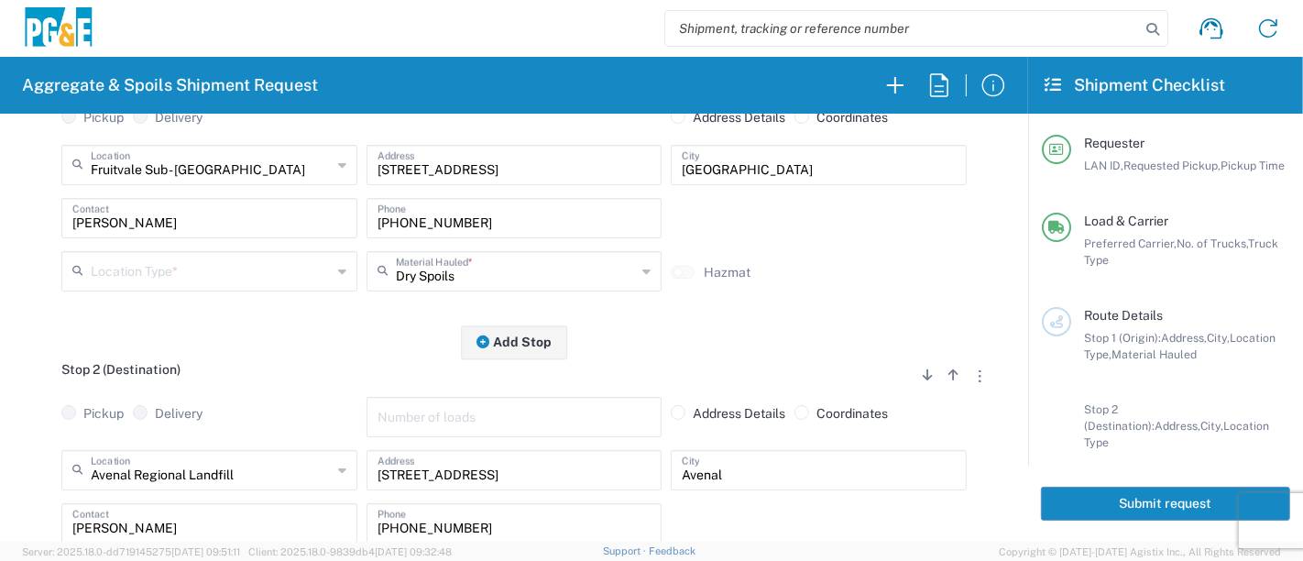
scroll to position [305, 0]
type input "5"
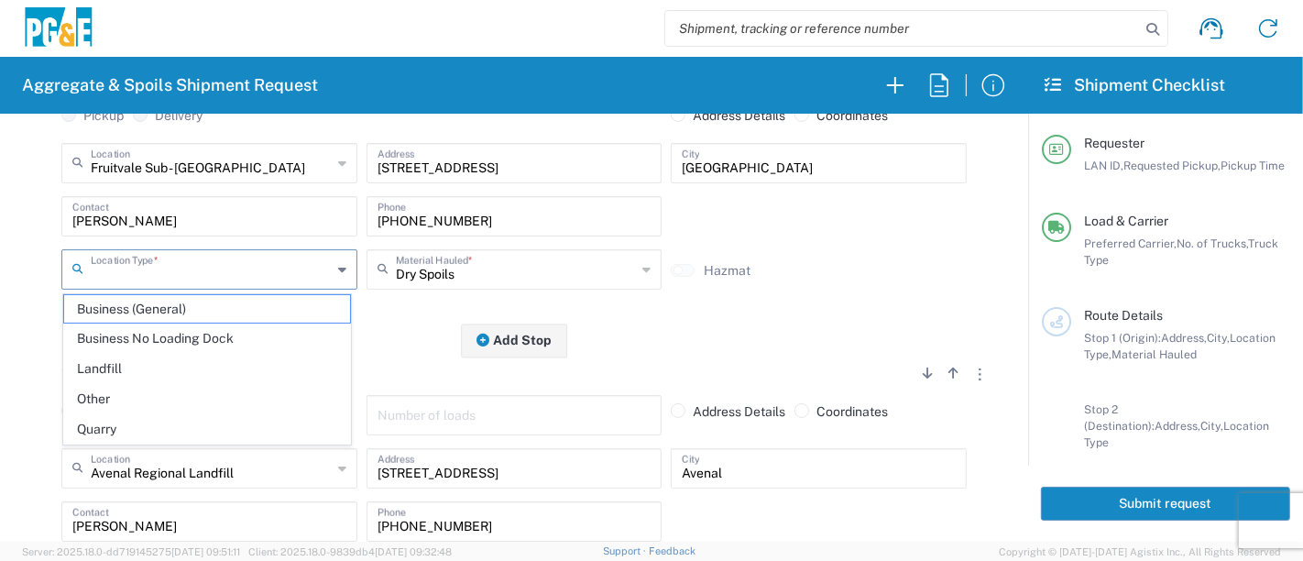
click at [191, 266] on input "text" at bounding box center [211, 268] width 241 height 32
click at [155, 404] on span "Other" at bounding box center [207, 399] width 287 height 28
type input "Other"
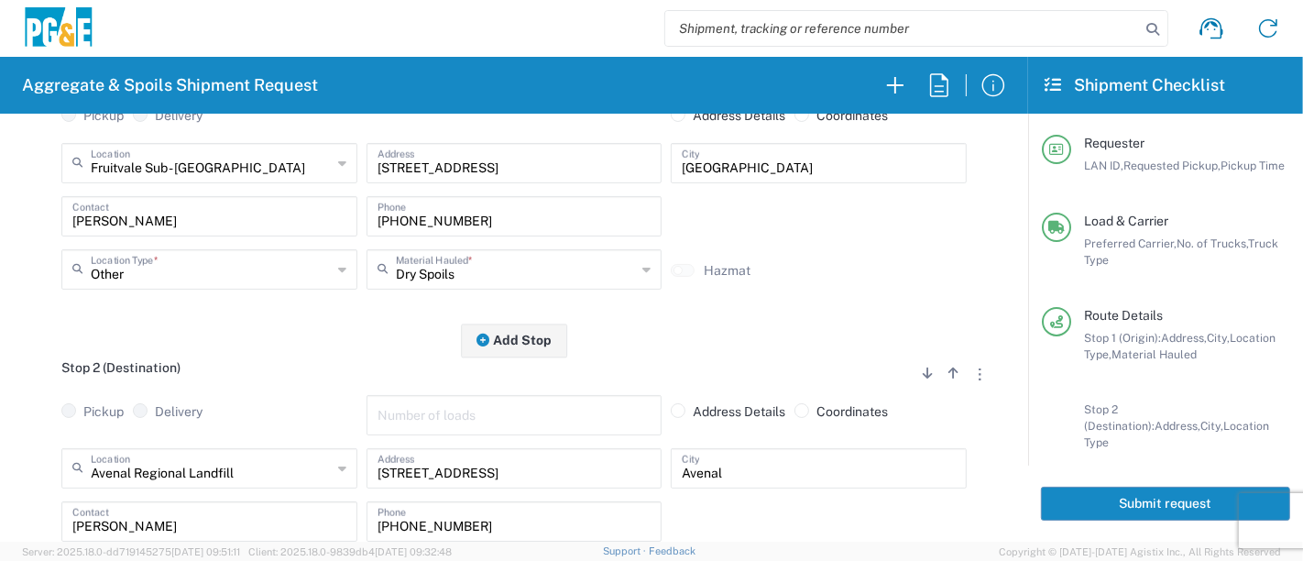
scroll to position [610, 0]
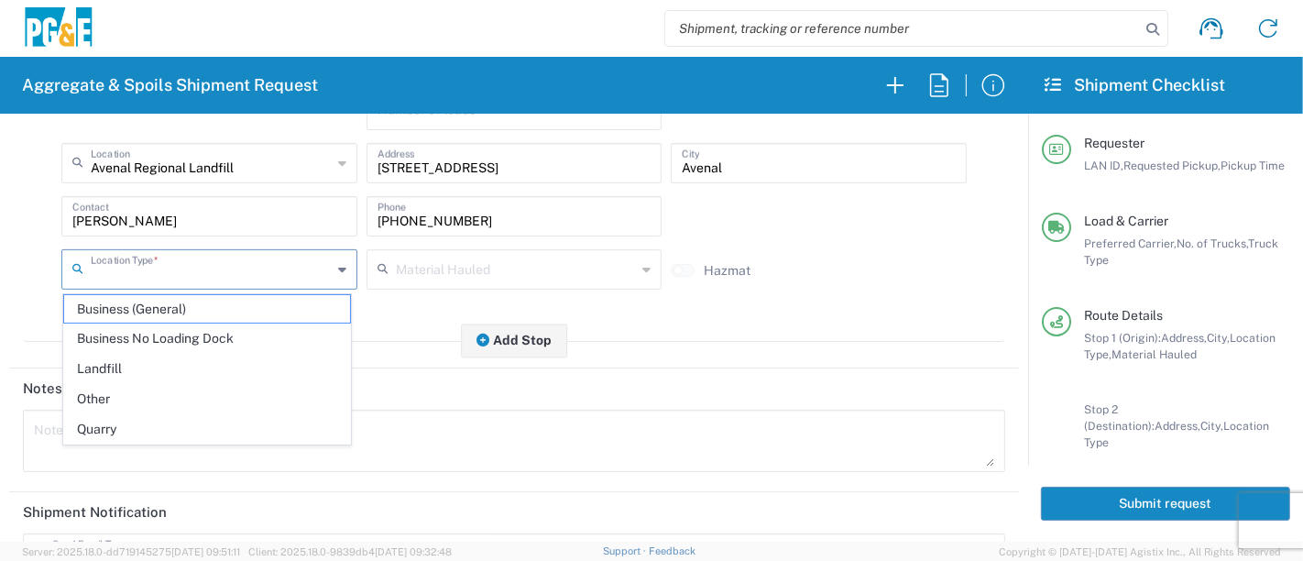
click at [165, 269] on input "text" at bounding box center [211, 268] width 241 height 32
click at [143, 404] on span "Other" at bounding box center [207, 399] width 287 height 28
type input "Other"
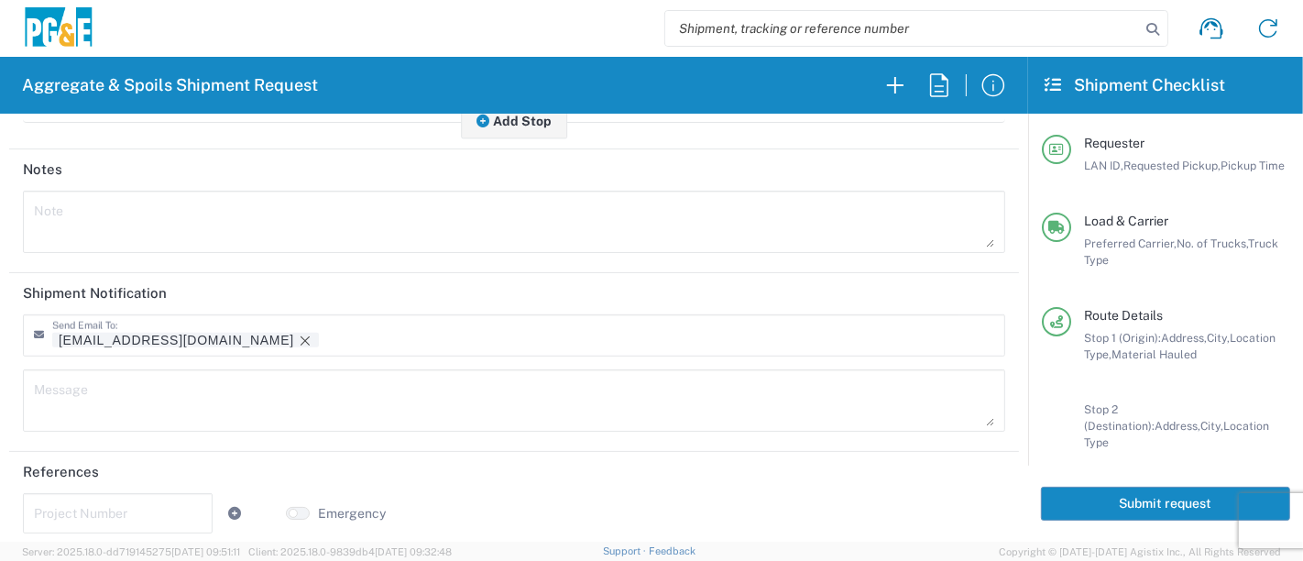
scroll to position [836, 0]
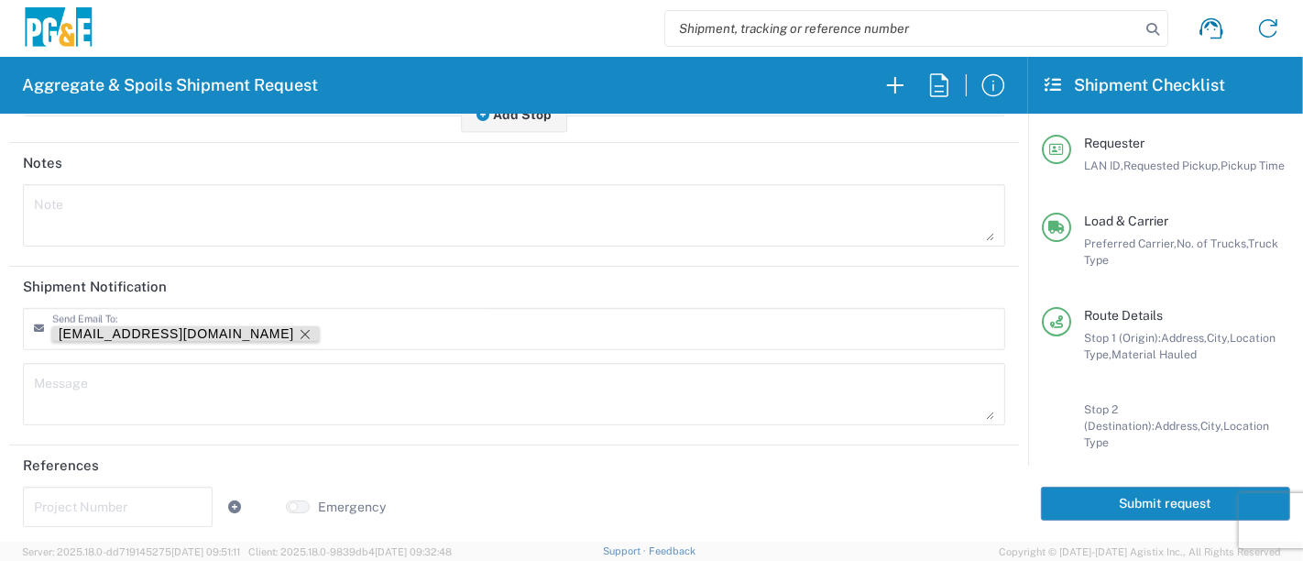
click at [298, 329] on icon "Remove tag" at bounding box center [305, 334] width 15 height 15
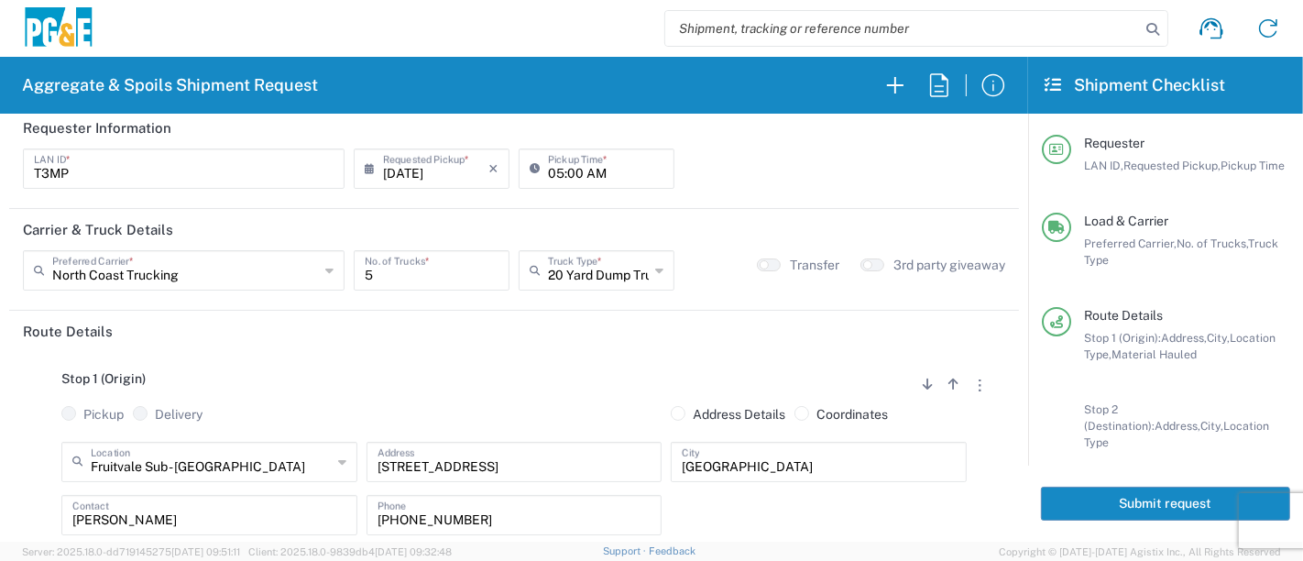
scroll to position [0, 0]
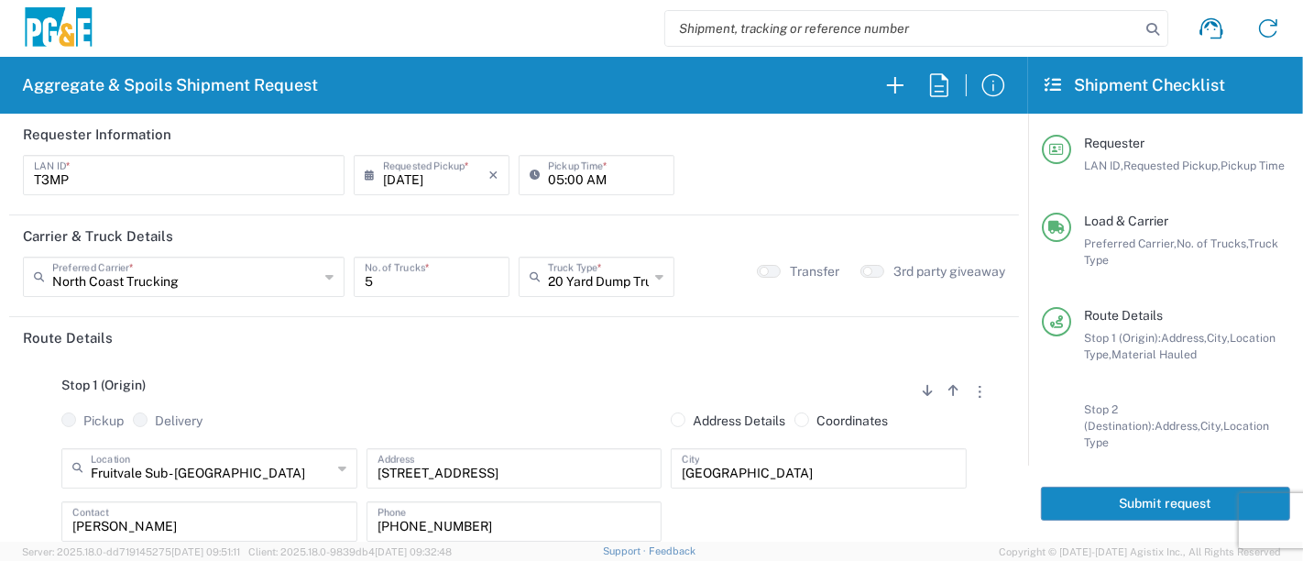
click at [1073, 497] on button "Submit request" at bounding box center [1165, 504] width 249 height 34
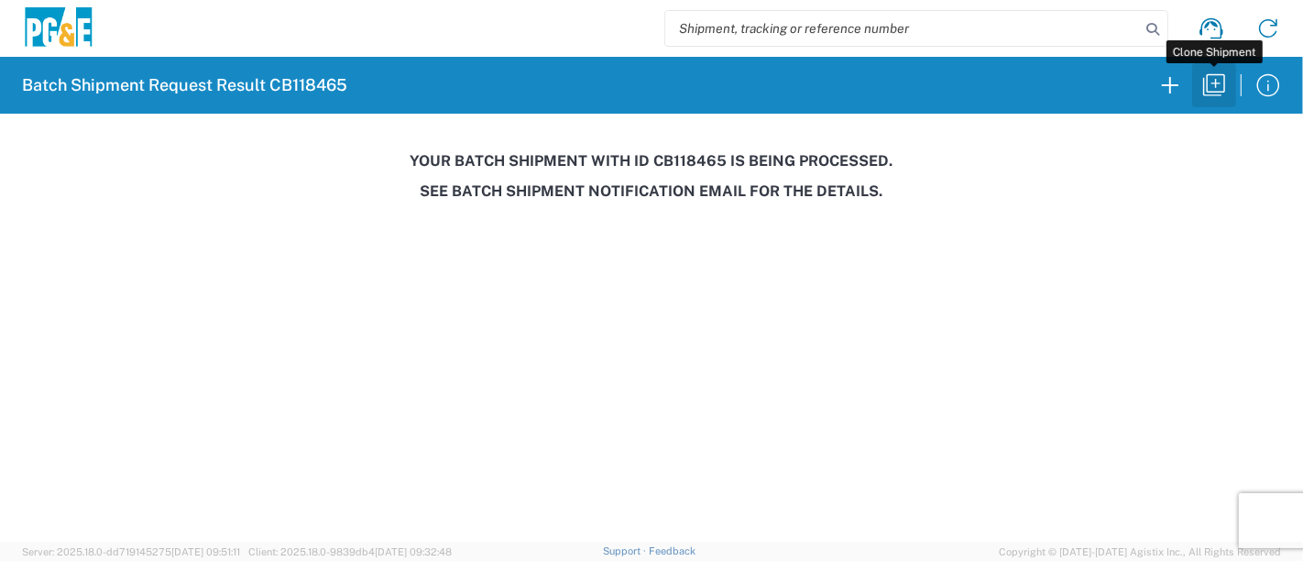
click at [1216, 86] on icon "button" at bounding box center [1214, 85] width 22 height 22
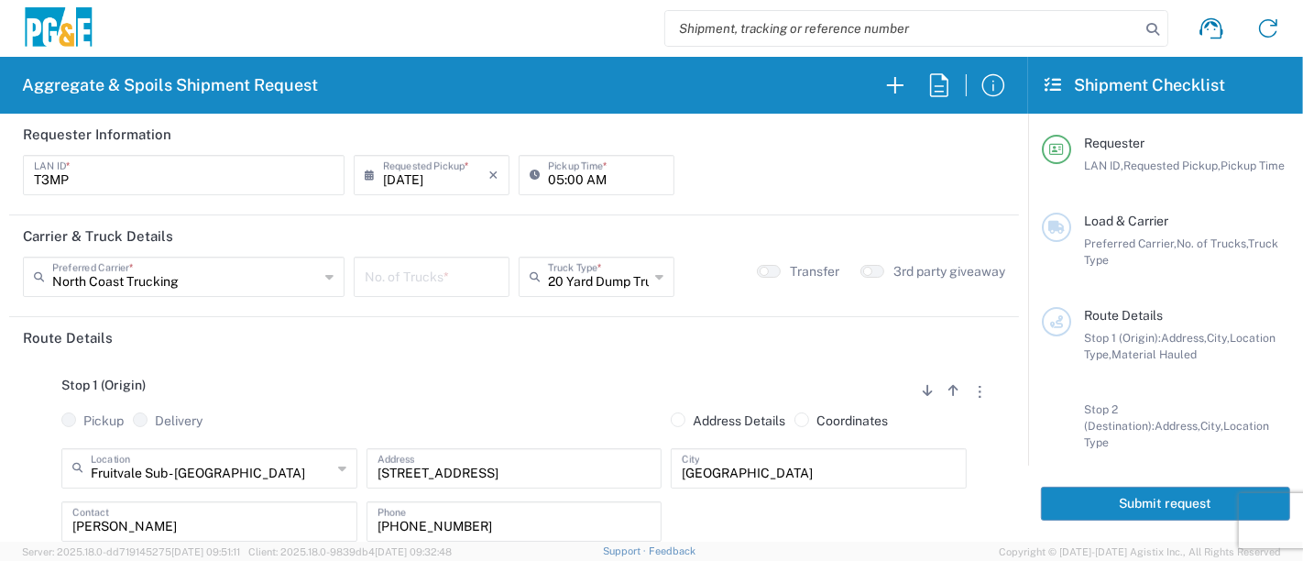
click at [404, 184] on input "[DATE]" at bounding box center [435, 174] width 105 height 32
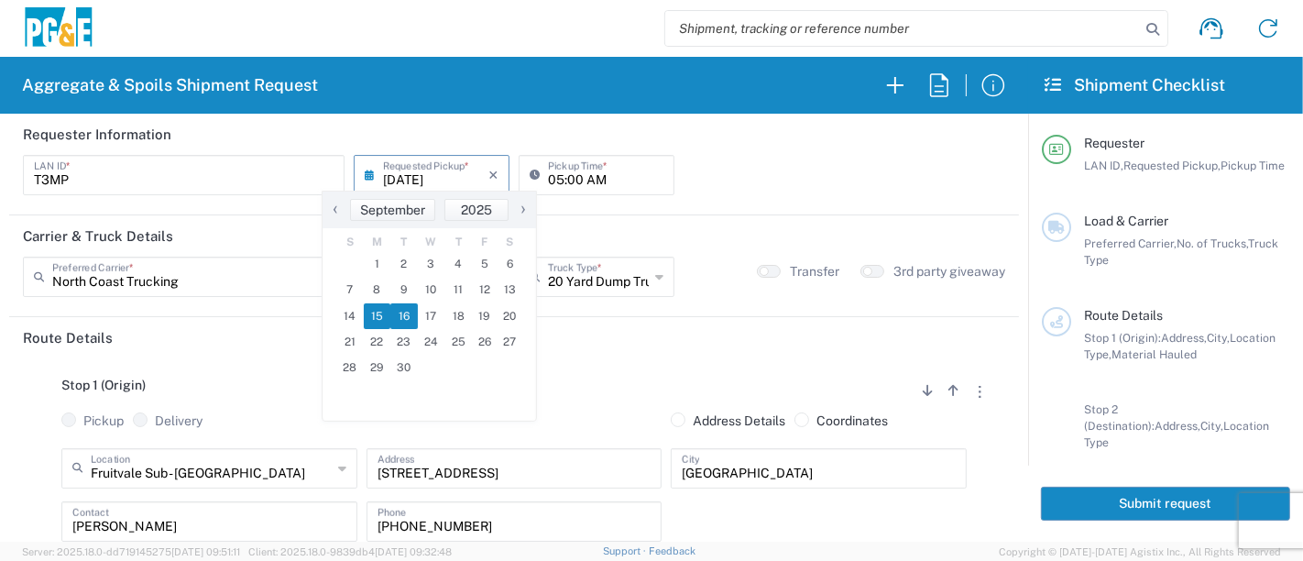
click at [407, 320] on span "16" at bounding box center [403, 316] width 27 height 26
type input "[DATE]"
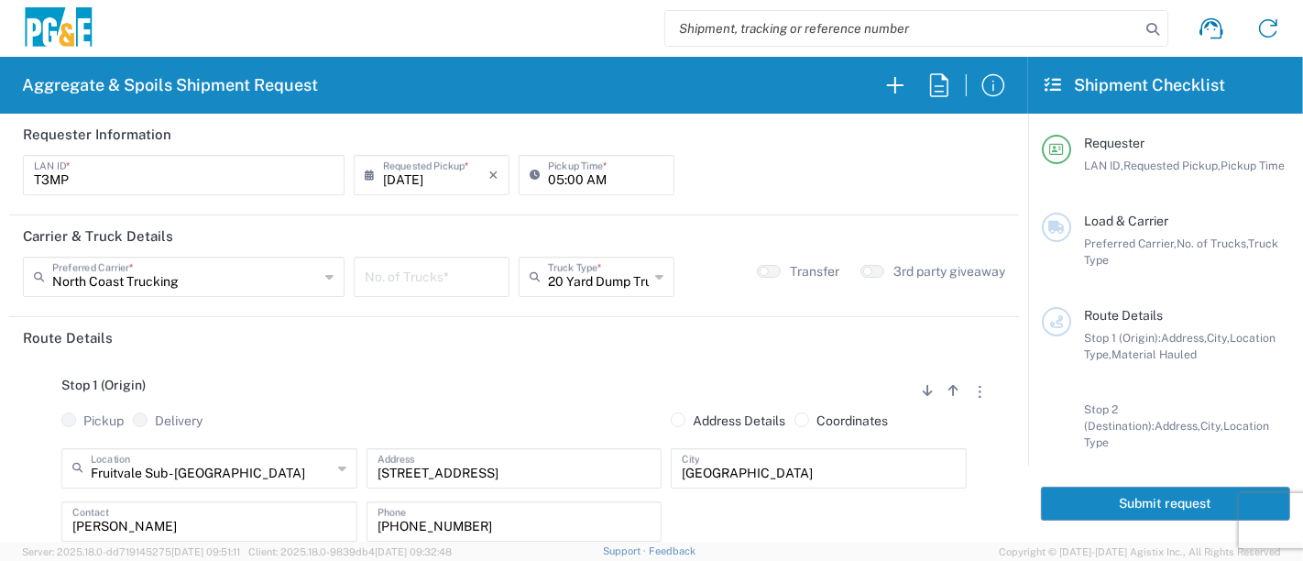
click at [408, 274] on input "number" at bounding box center [432, 275] width 134 height 32
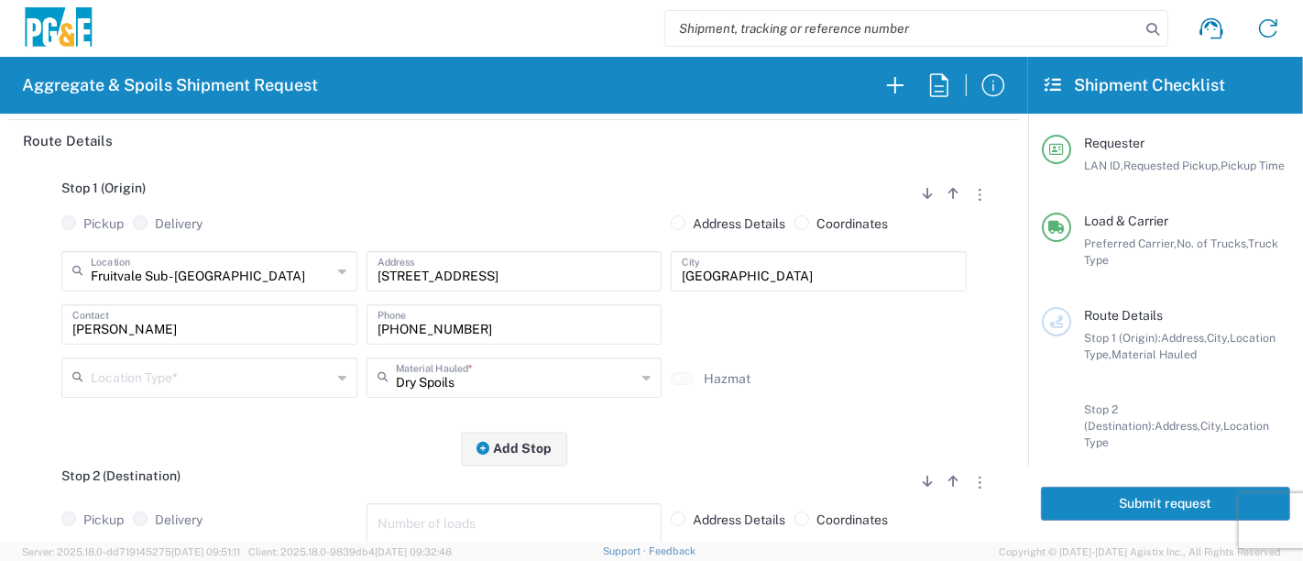
scroll to position [203, 0]
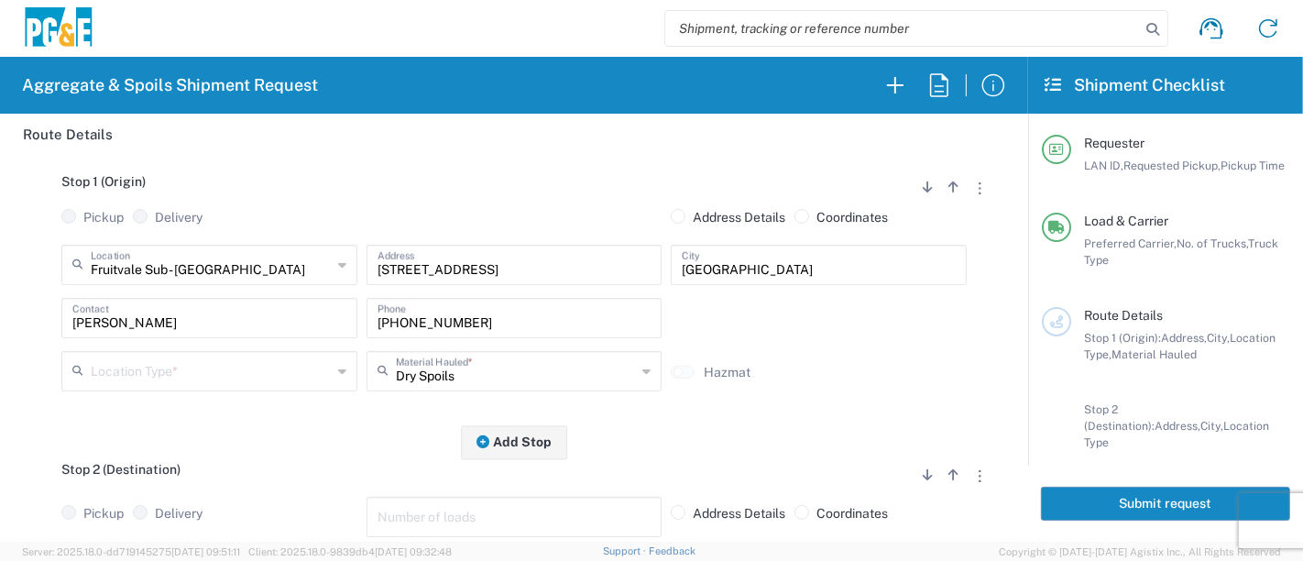
type input "10"
click at [154, 387] on div "Location Type *" at bounding box center [209, 371] width 296 height 40
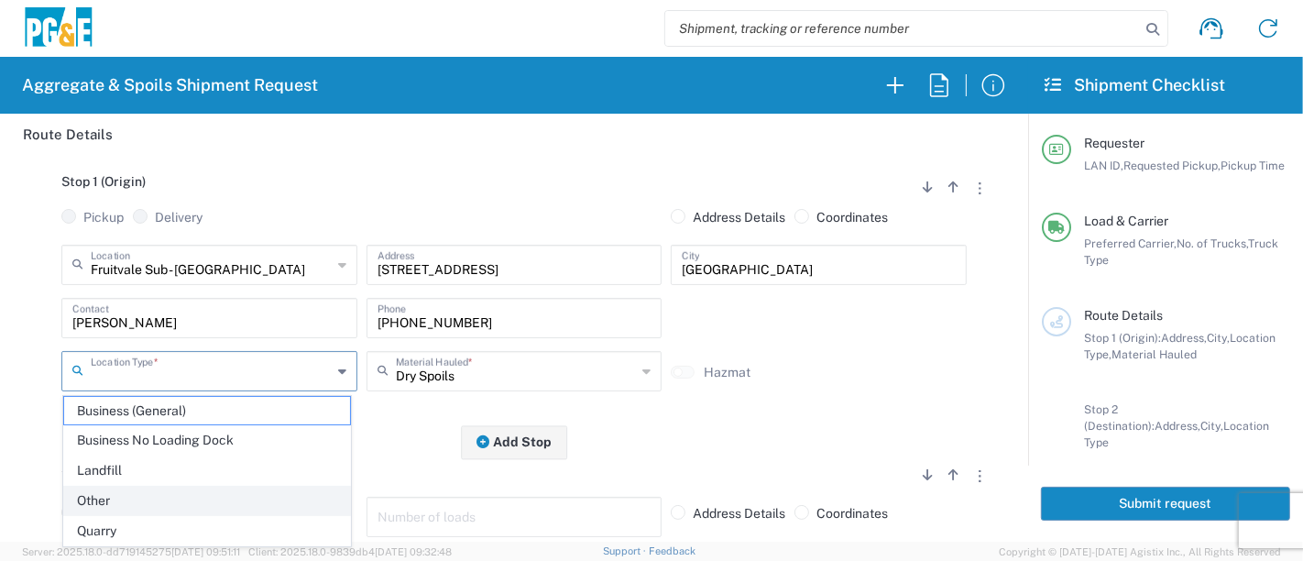
click at [121, 489] on span "Other" at bounding box center [207, 501] width 287 height 28
type input "Other"
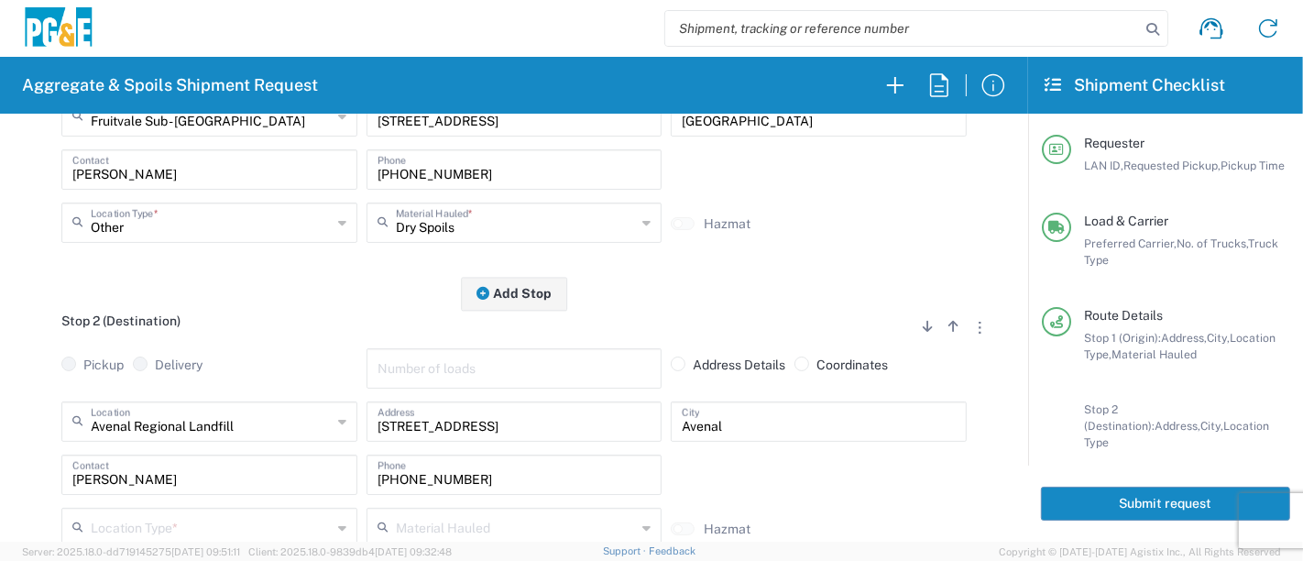
scroll to position [407, 0]
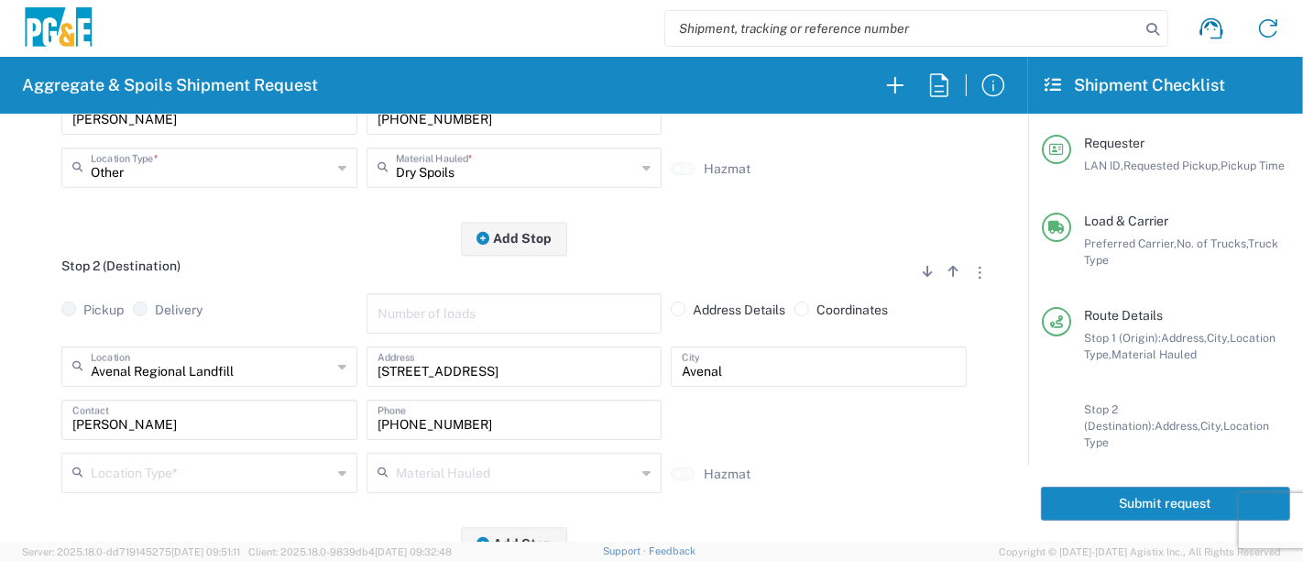
click at [257, 466] on input "text" at bounding box center [211, 471] width 241 height 32
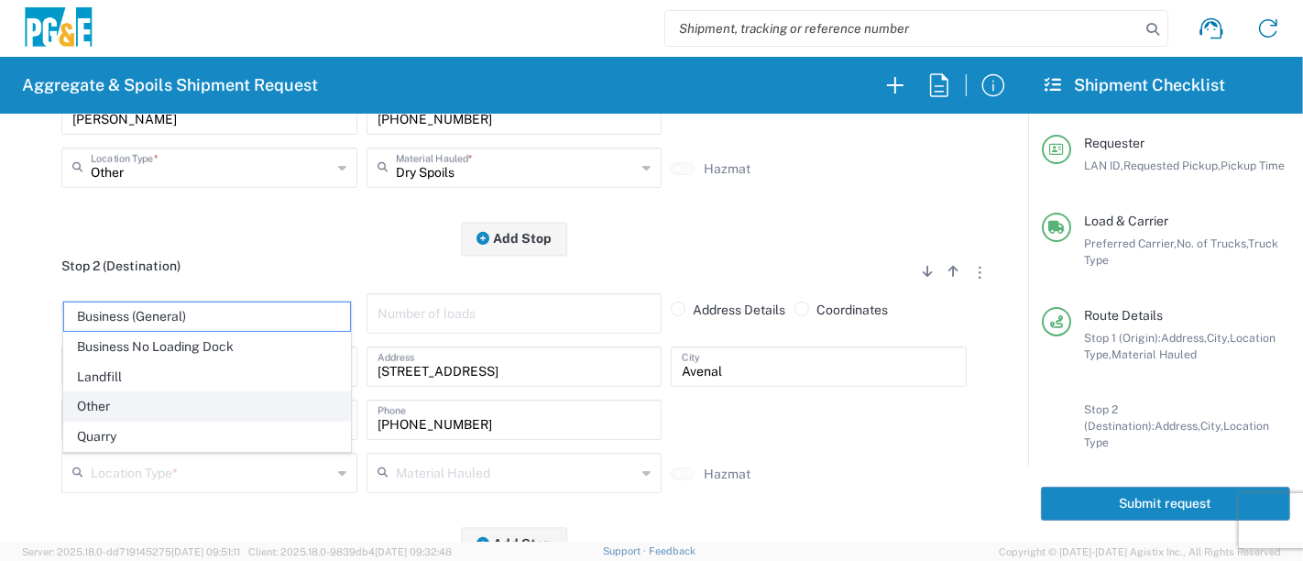
click at [212, 405] on span "Other" at bounding box center [207, 406] width 287 height 28
type input "Other"
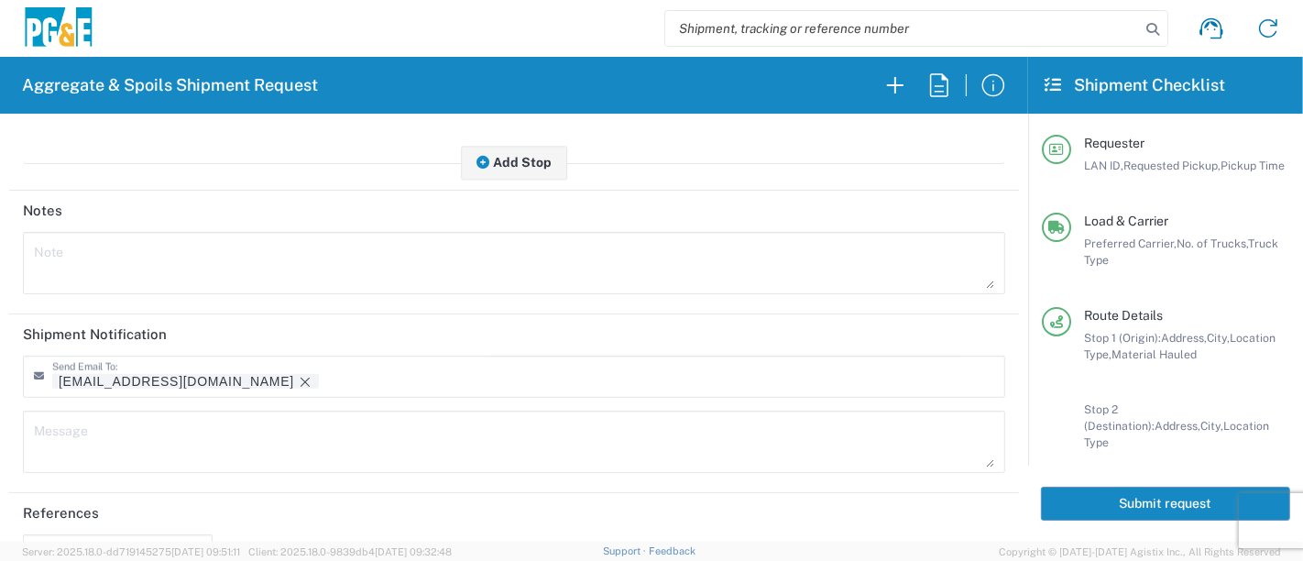
scroll to position [814, 0]
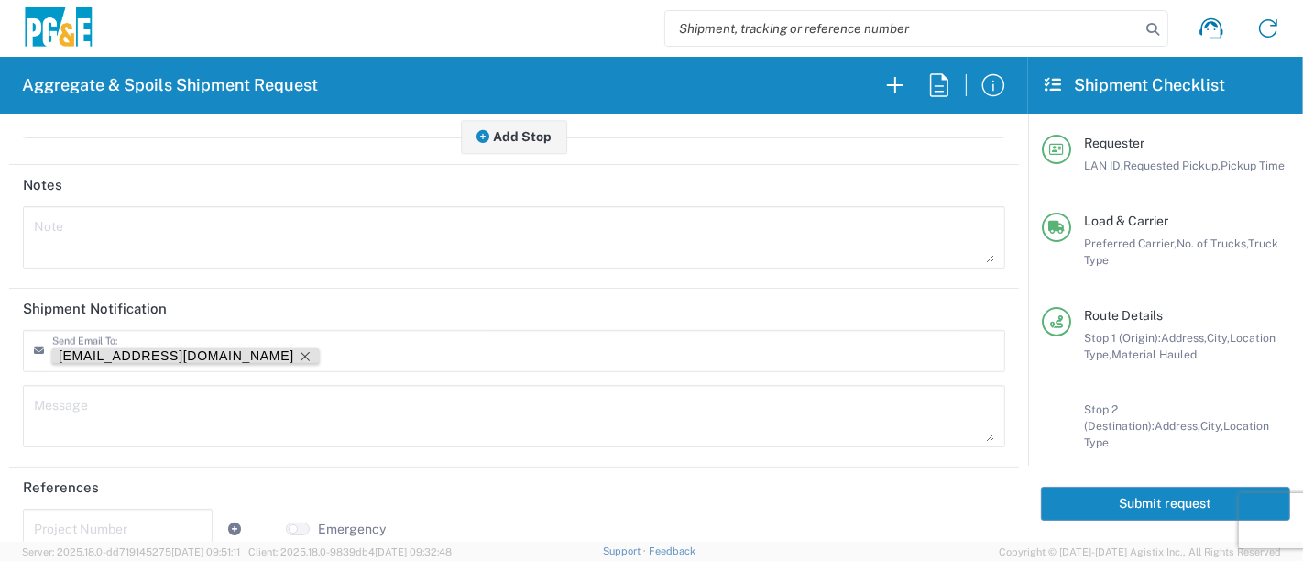
click at [298, 349] on icon "Remove tag" at bounding box center [305, 356] width 15 height 15
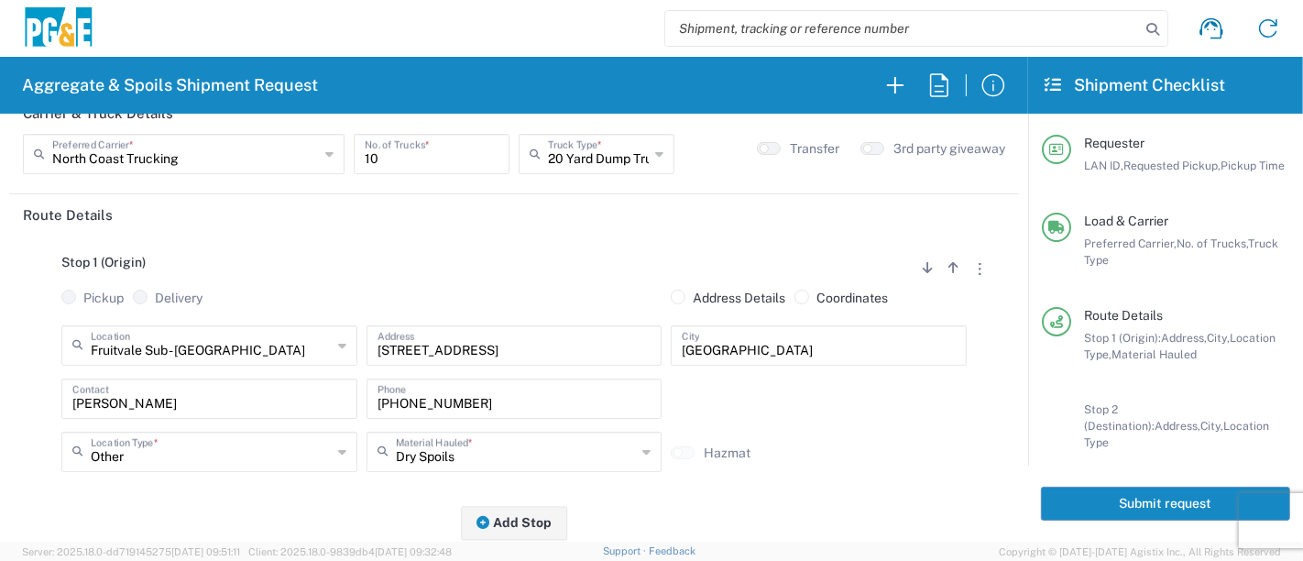
scroll to position [0, 0]
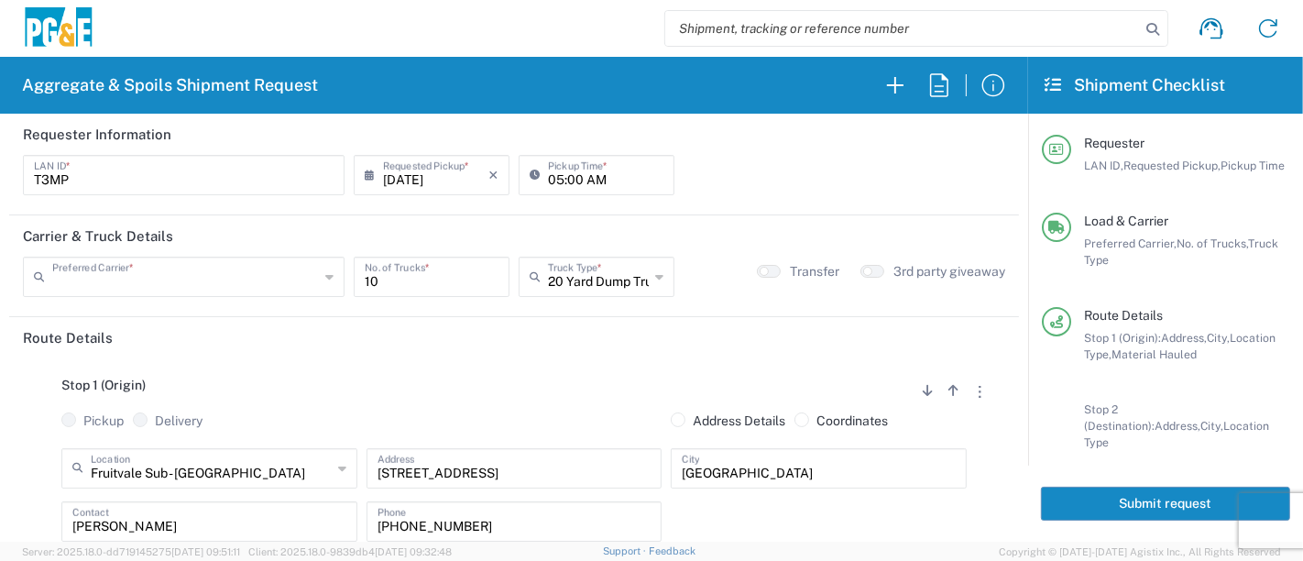
click at [236, 279] on input "text" at bounding box center [185, 275] width 267 height 32
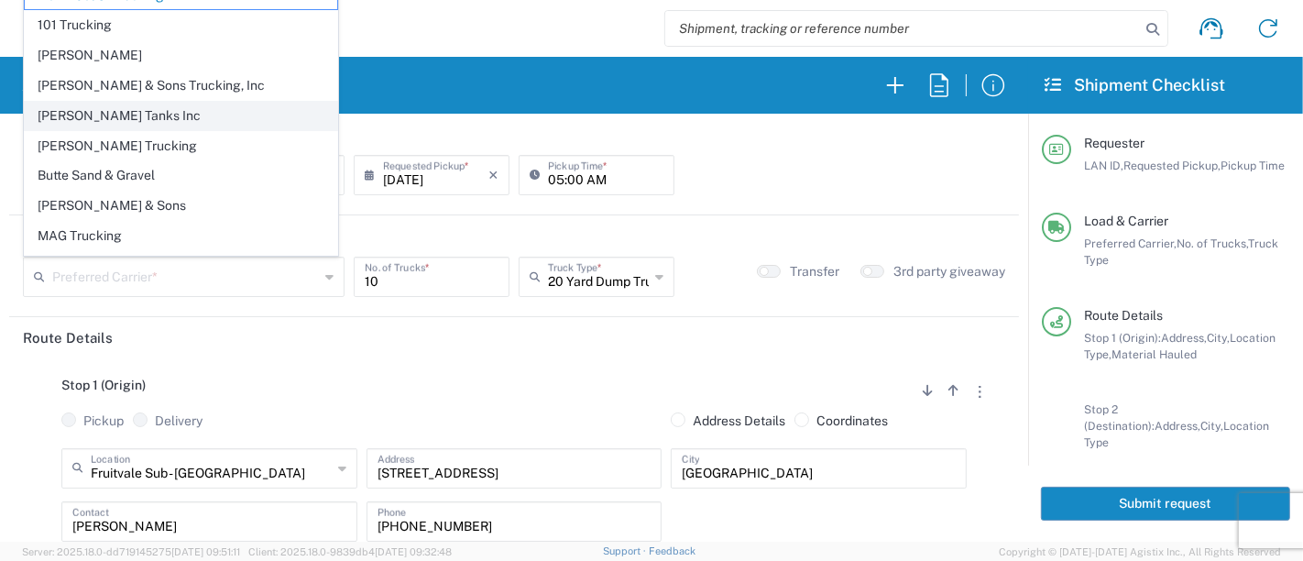
click at [68, 108] on span "[PERSON_NAME] Tanks Inc" at bounding box center [181, 116] width 313 height 28
type input "[PERSON_NAME] Tanks Inc"
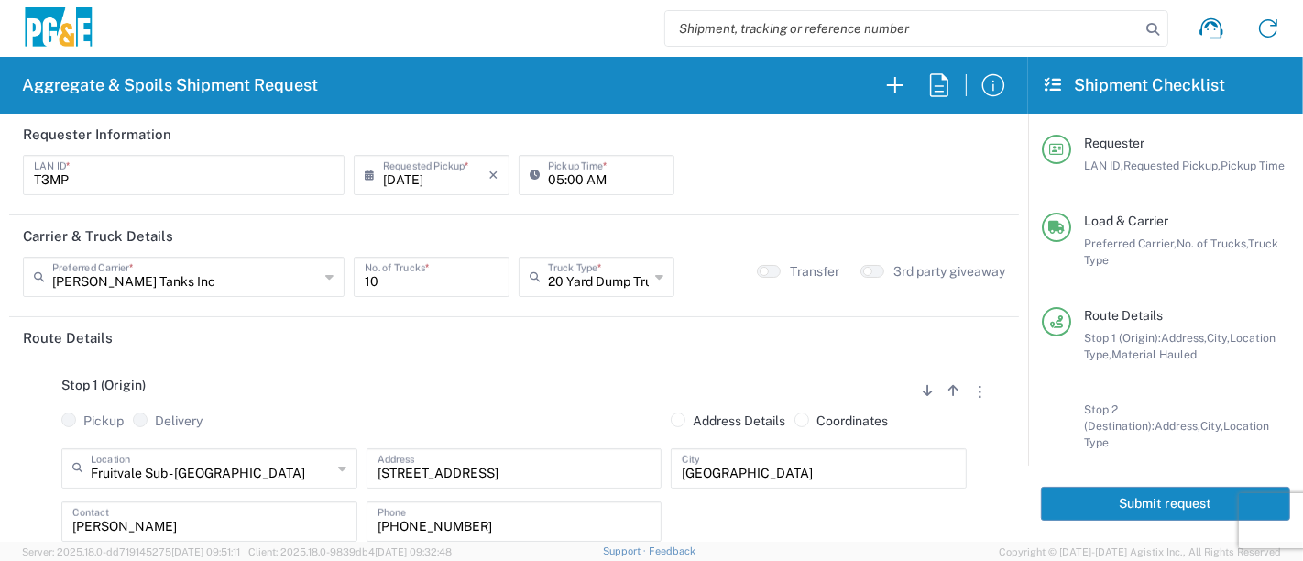
click at [1186, 502] on button "Submit request" at bounding box center [1165, 504] width 249 height 34
